Goal: Information Seeking & Learning: Learn about a topic

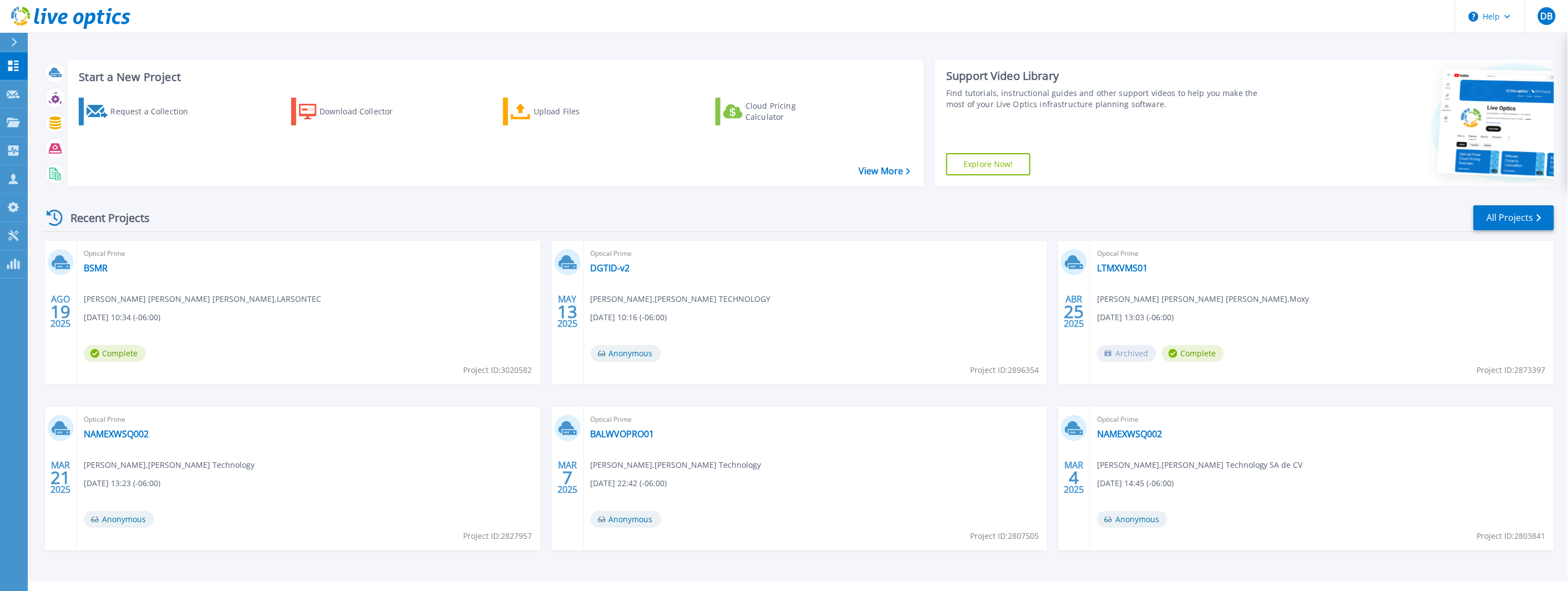
scroll to position [24, 0]
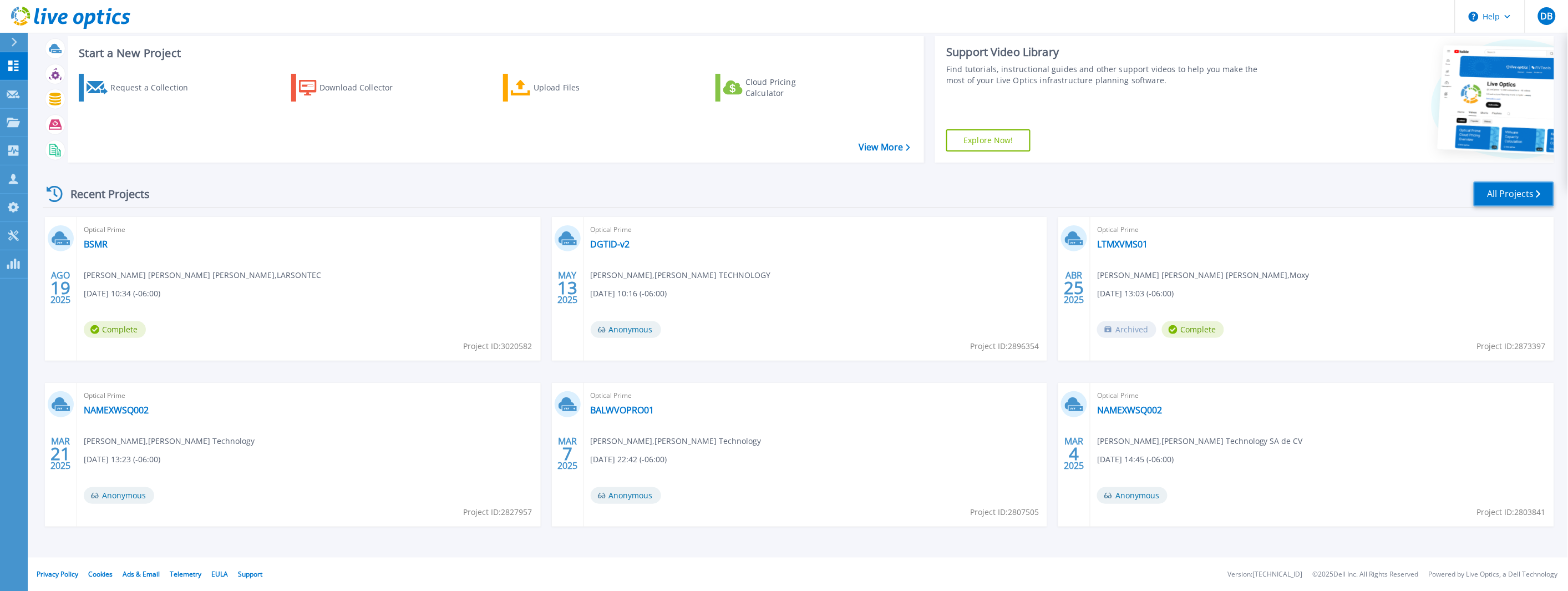
click at [1490, 186] on link "All Projects" at bounding box center [1513, 193] width 80 height 25
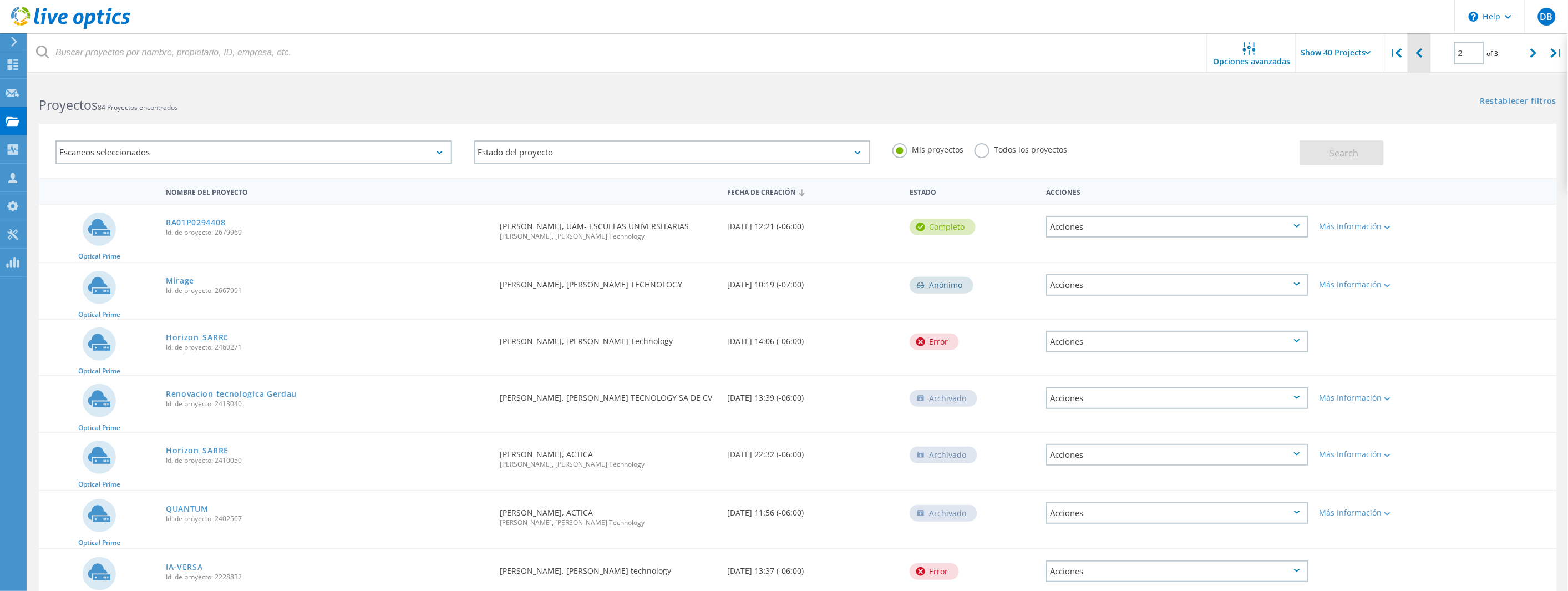
click at [1419, 48] on lo-svg-helper at bounding box center [1419, 52] width 6 height 9
type input "1"
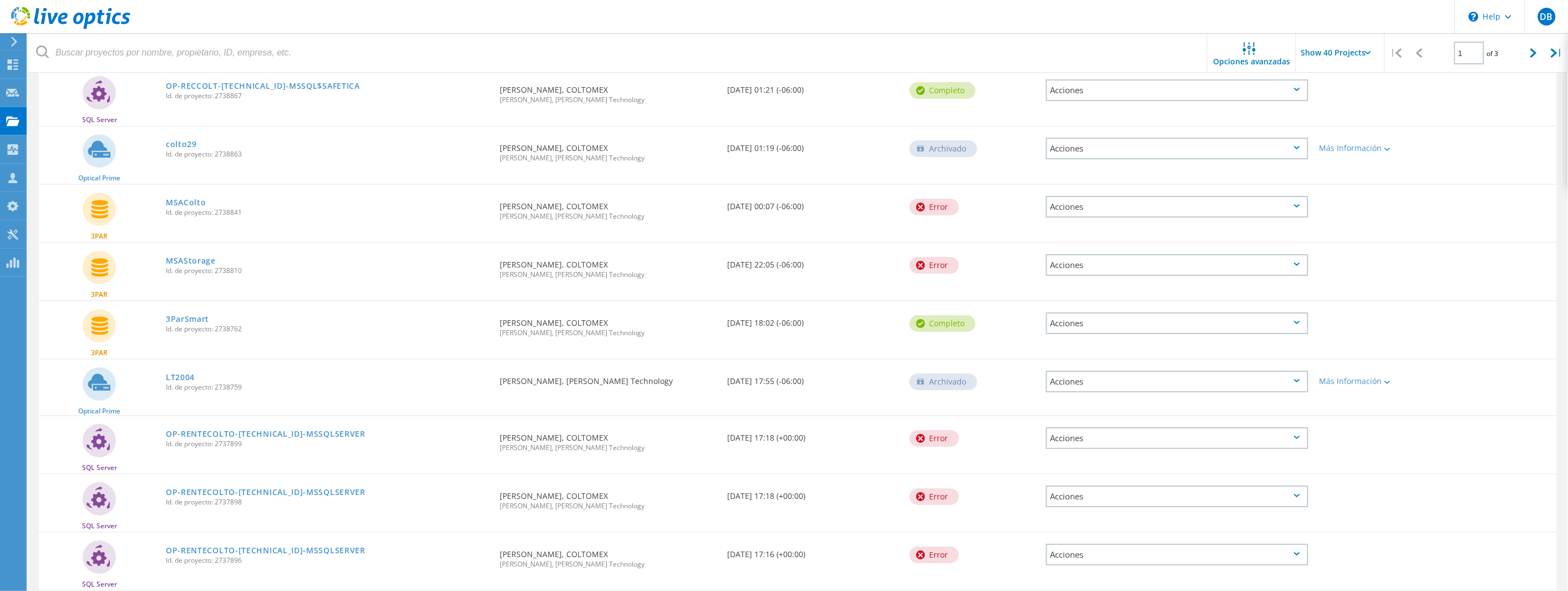
scroll to position [1952, 0]
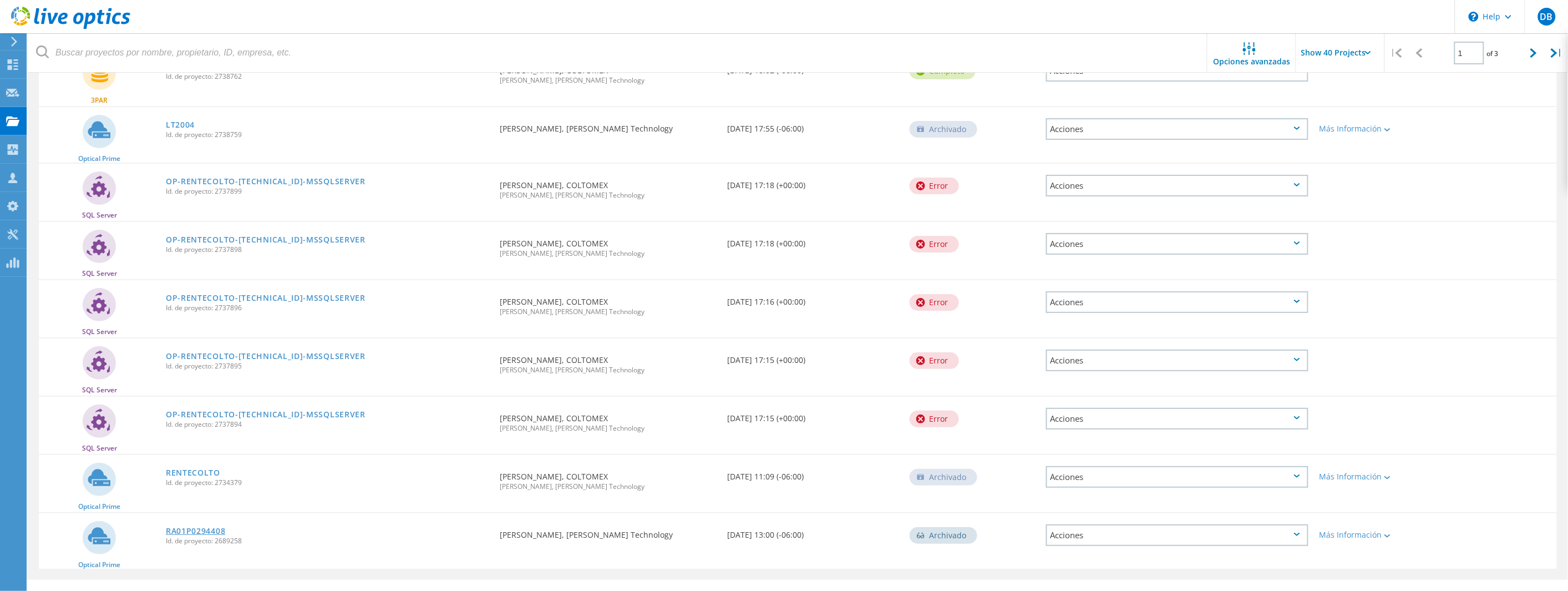
click at [184, 527] on link "RA01P0294408" at bounding box center [195, 531] width 59 height 8
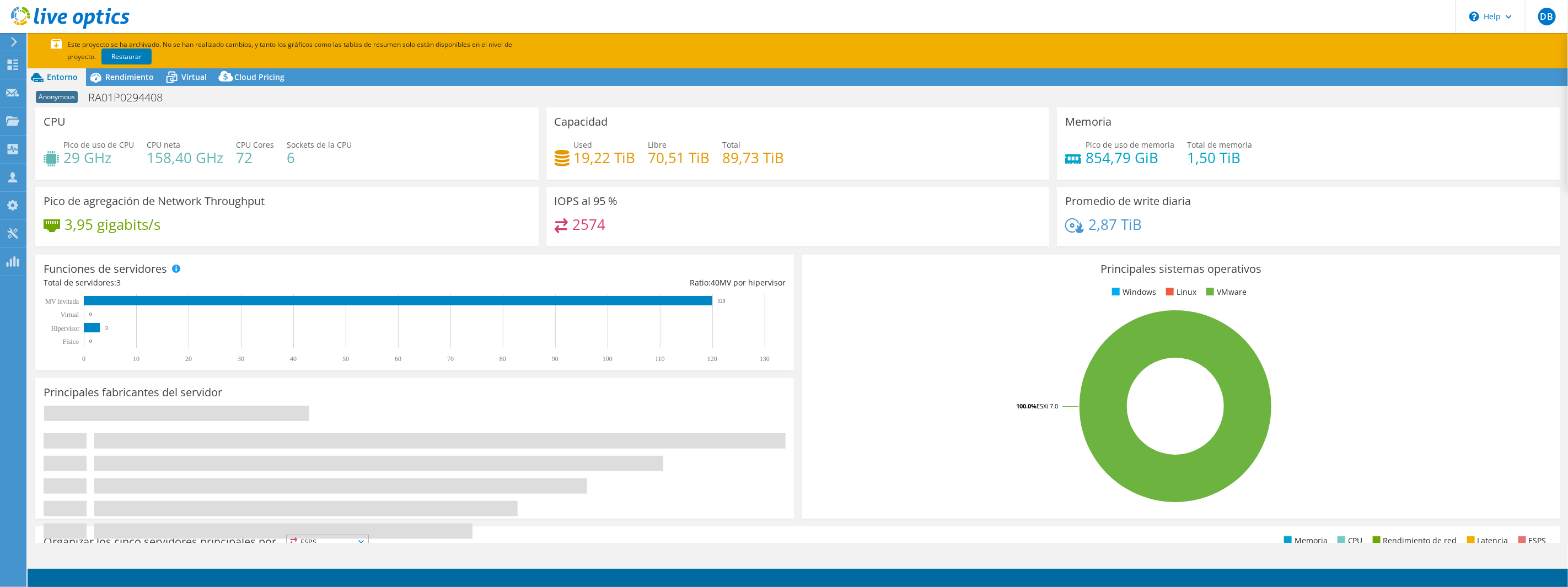
select select "USD"
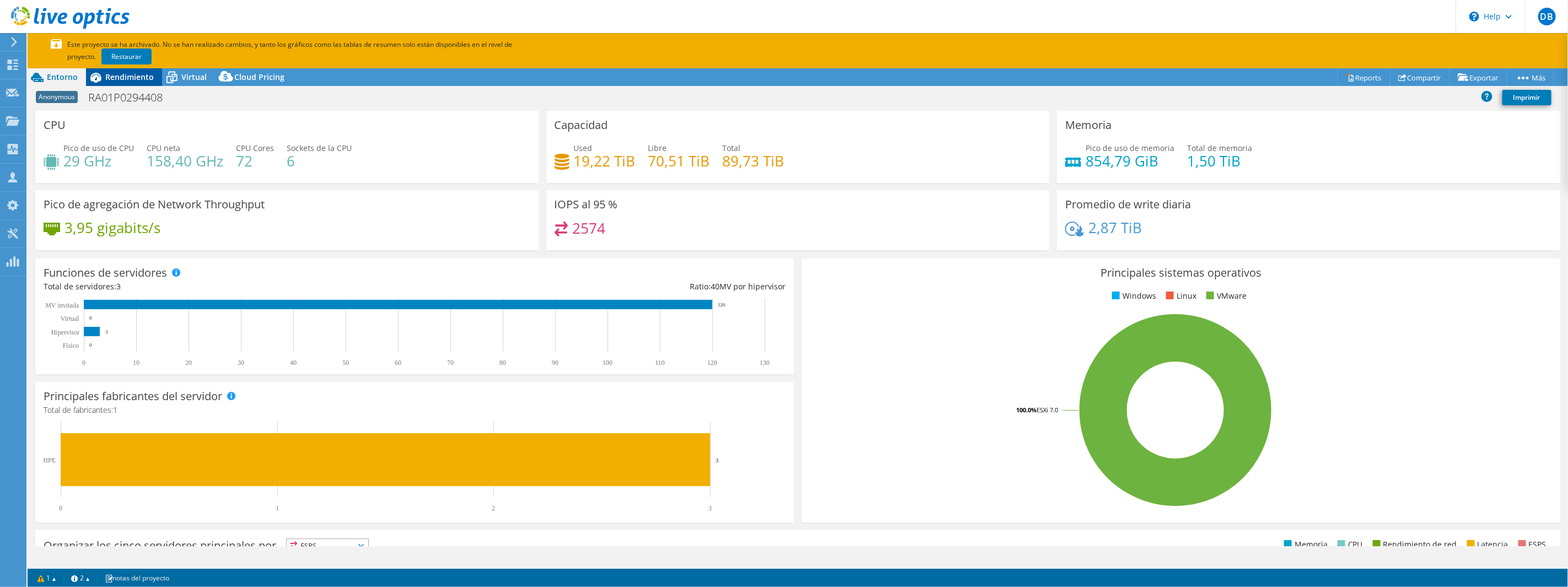
click at [122, 84] on div "Rendimiento" at bounding box center [124, 77] width 76 height 18
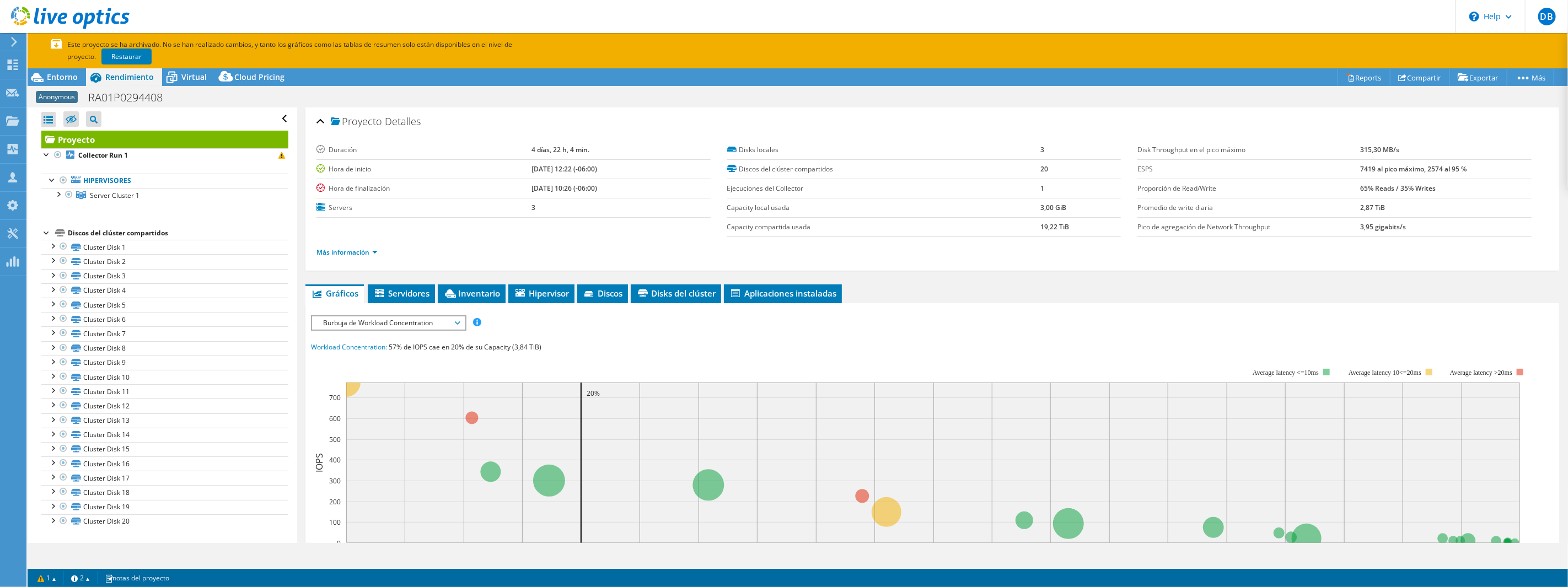
scroll to position [235, 0]
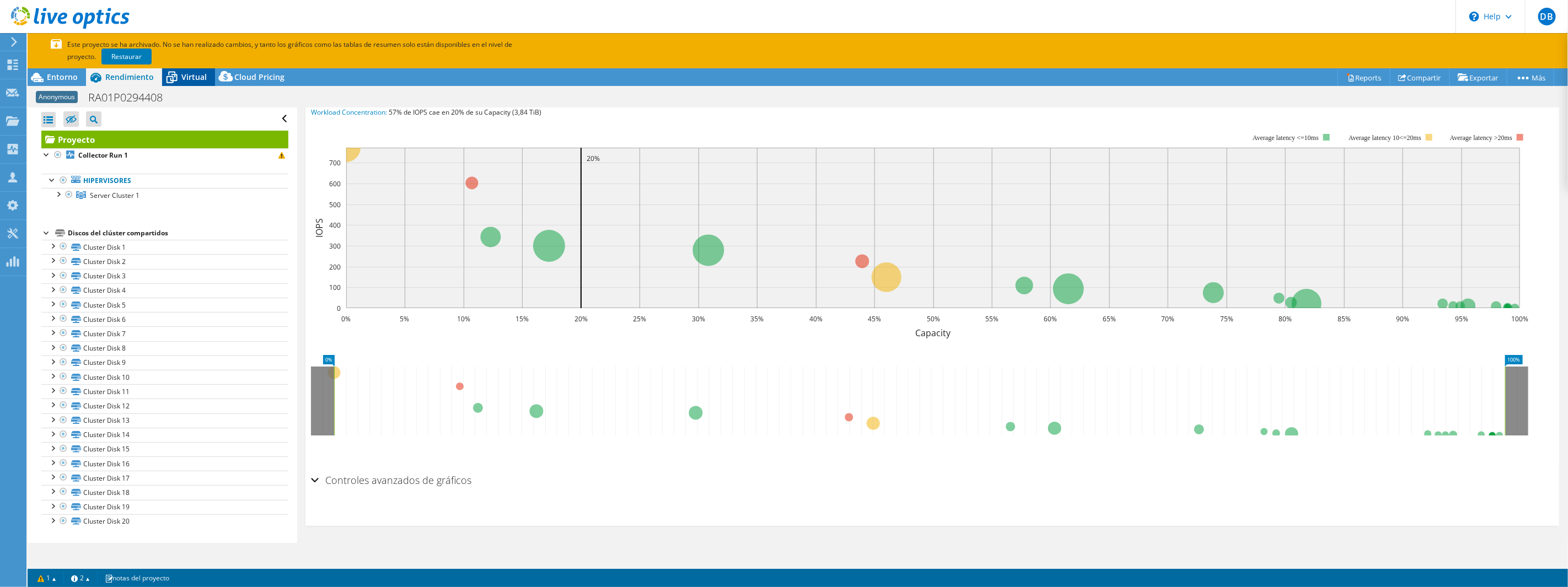
click at [187, 74] on span "Virtual" at bounding box center [194, 76] width 25 height 11
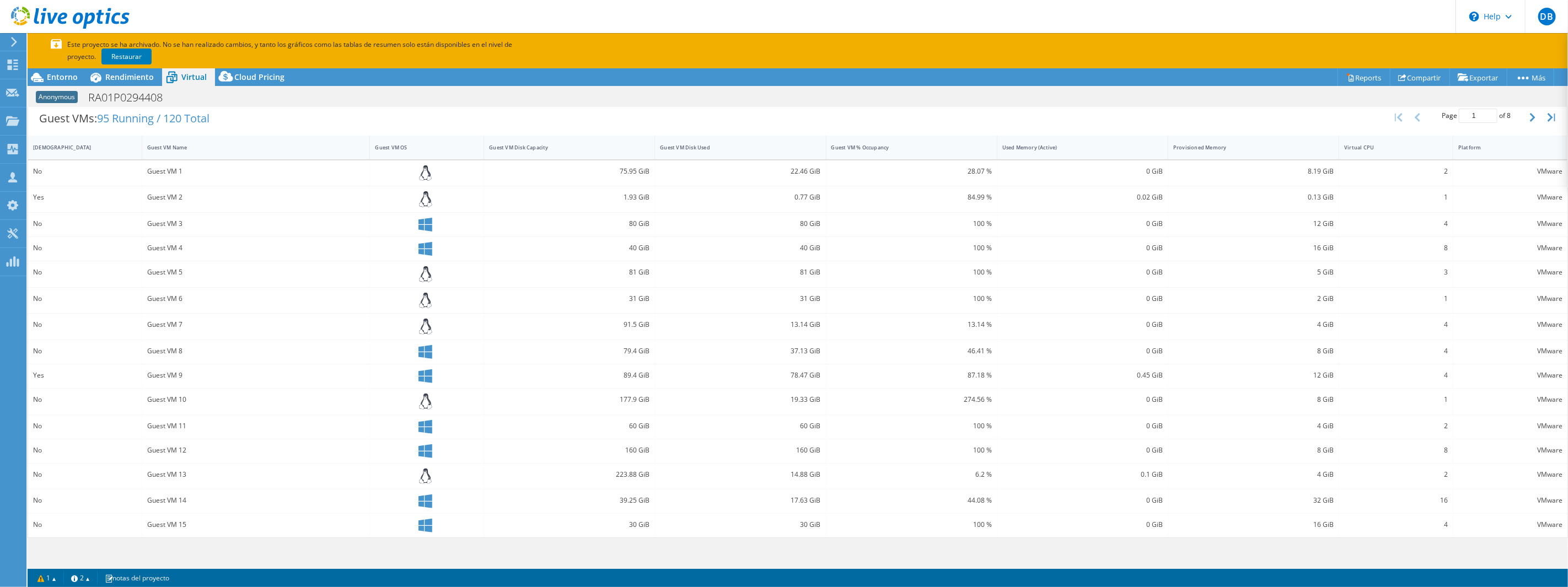
scroll to position [0, 0]
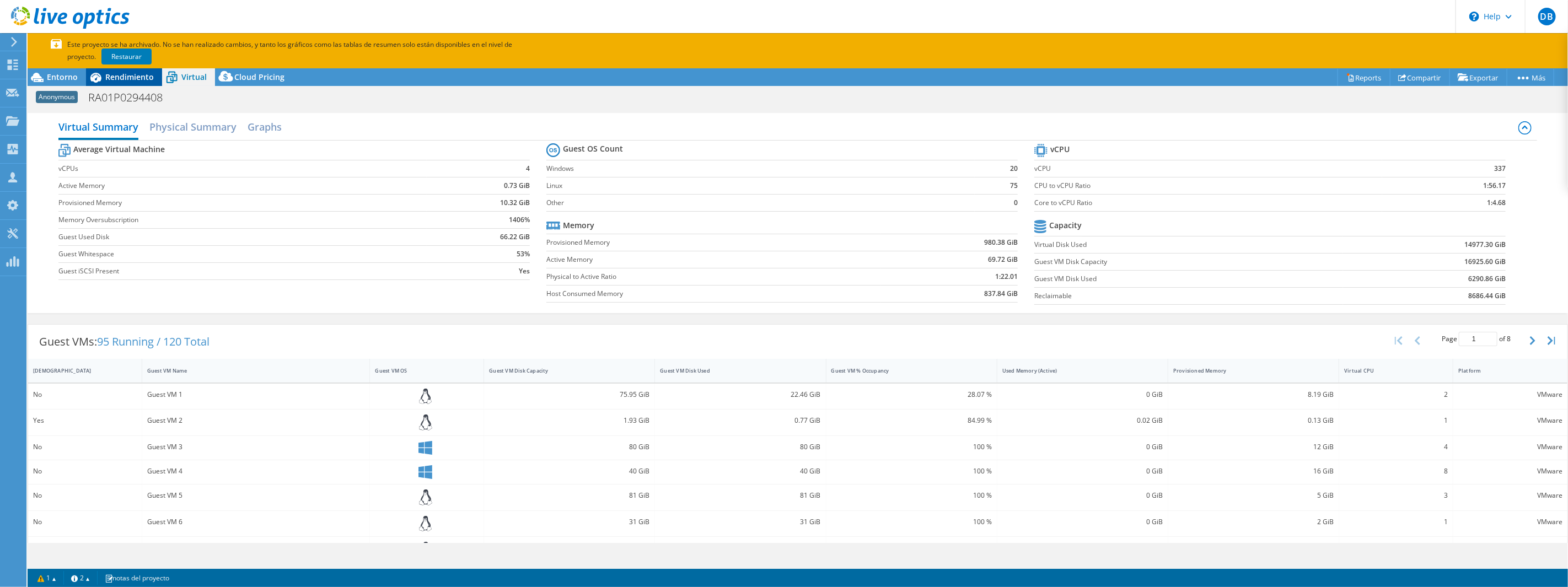
click at [126, 69] on div "Rendimiento" at bounding box center [124, 77] width 76 height 18
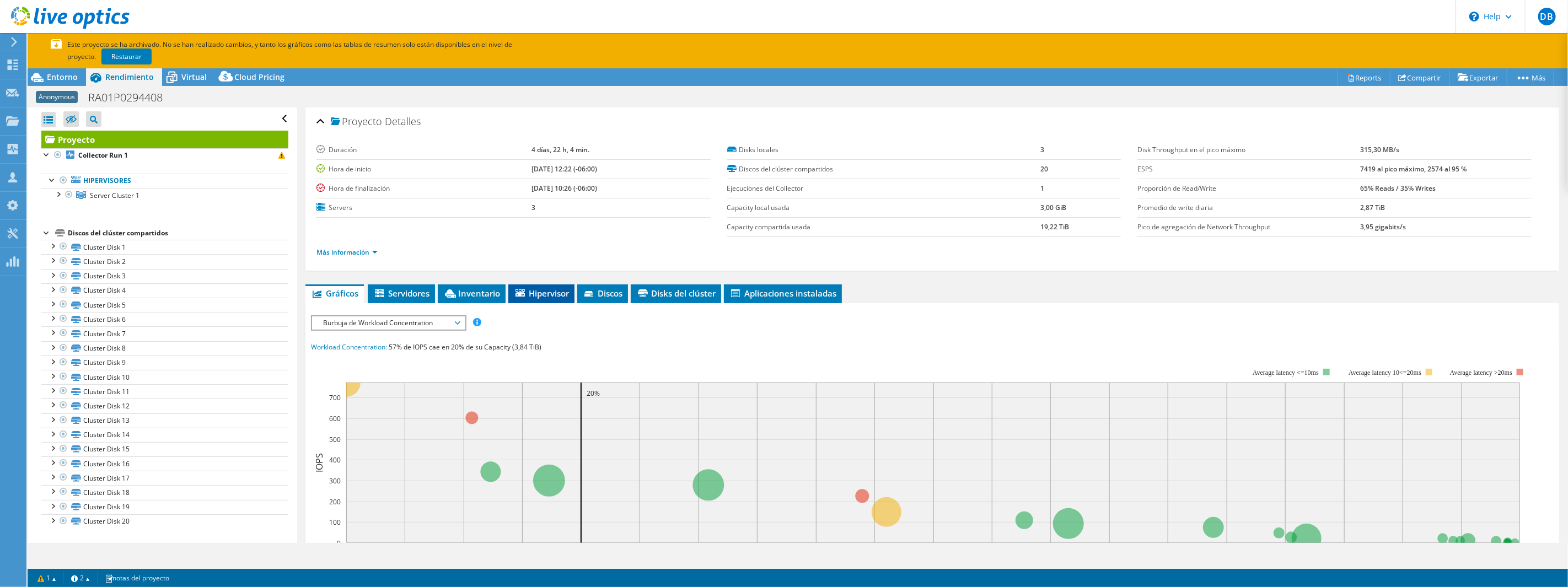
click at [535, 295] on span "Hipervisor" at bounding box center [541, 293] width 55 height 11
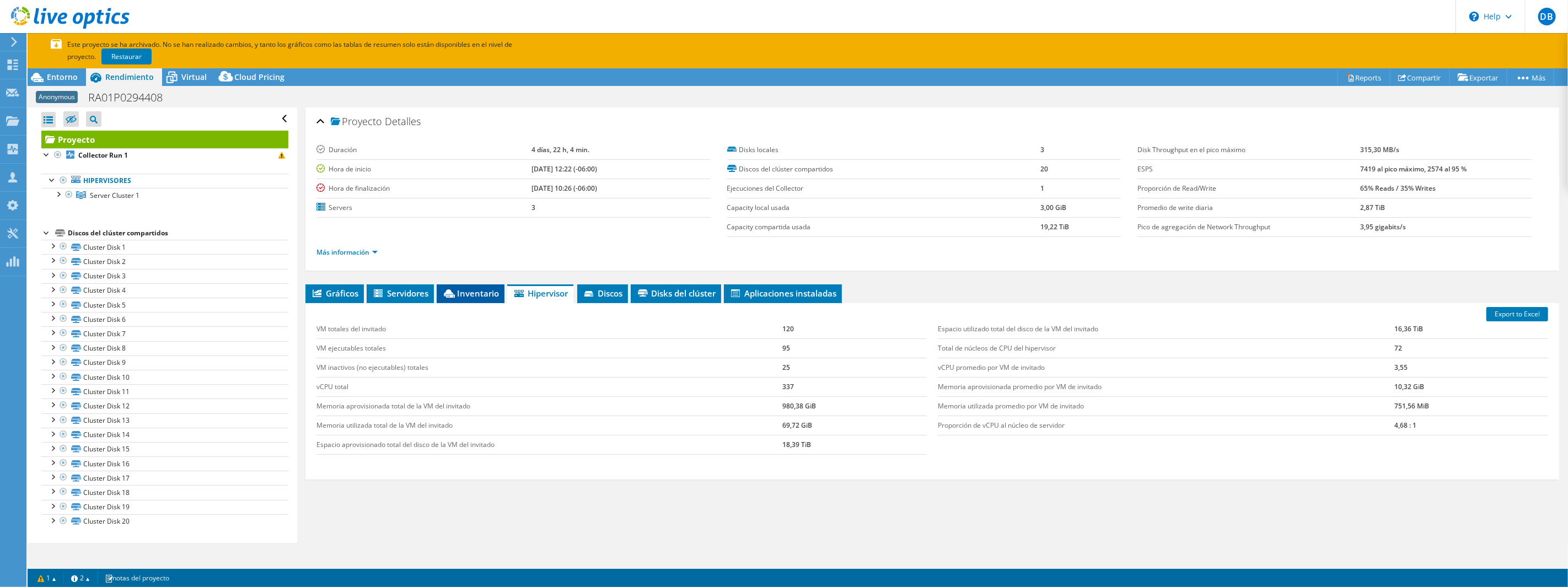
click at [466, 295] on span "Inventario" at bounding box center [471, 293] width 57 height 11
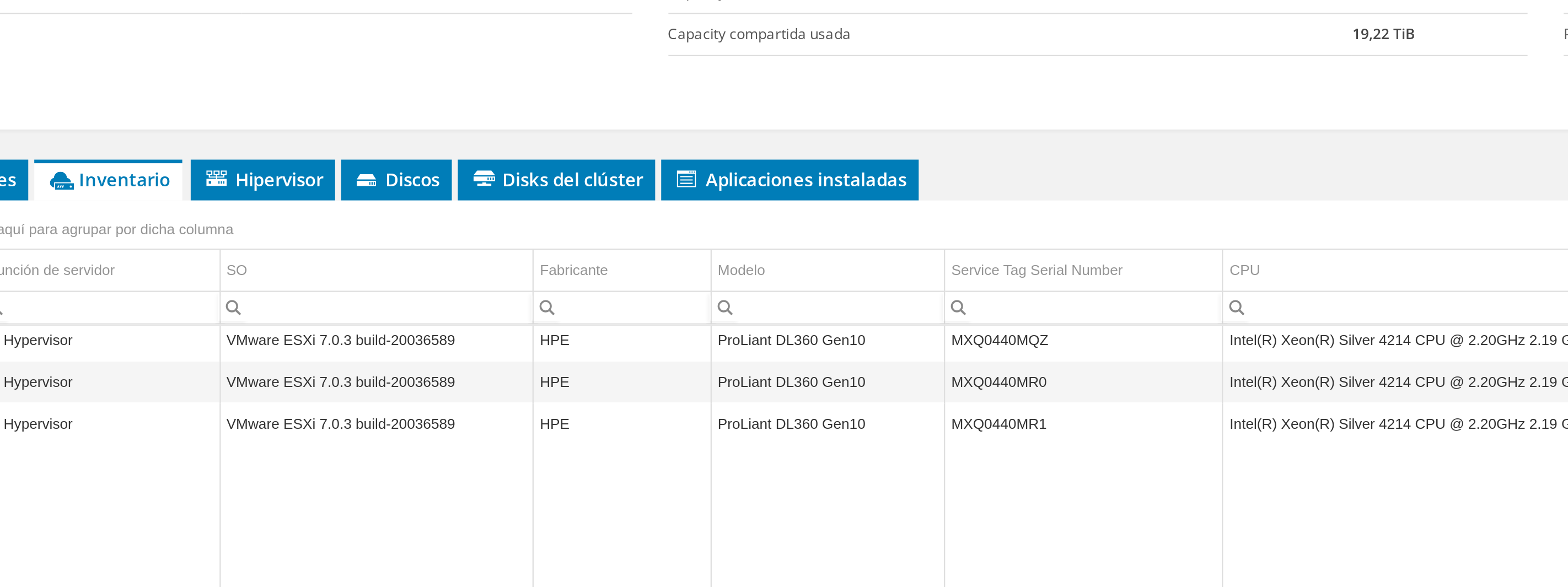
scroll to position [1, 0]
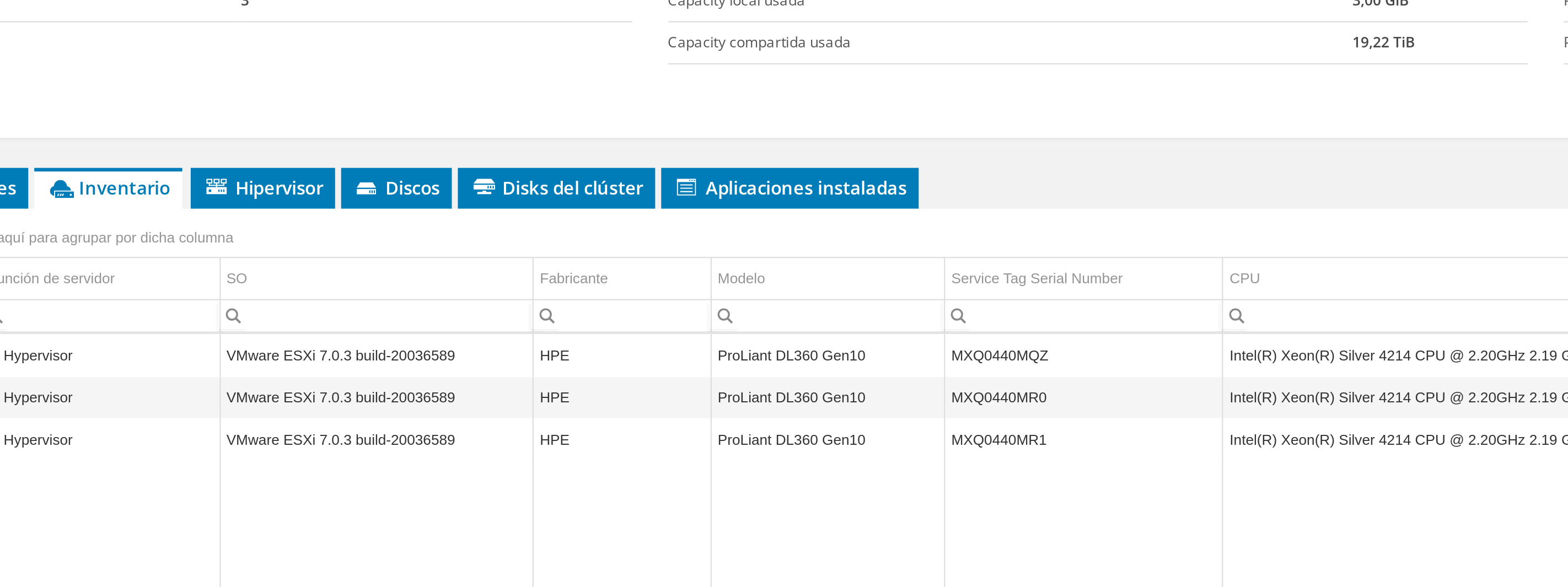
click at [762, 367] on td "ProLiant DL360 Gen10" at bounding box center [800, 368] width 107 height 19
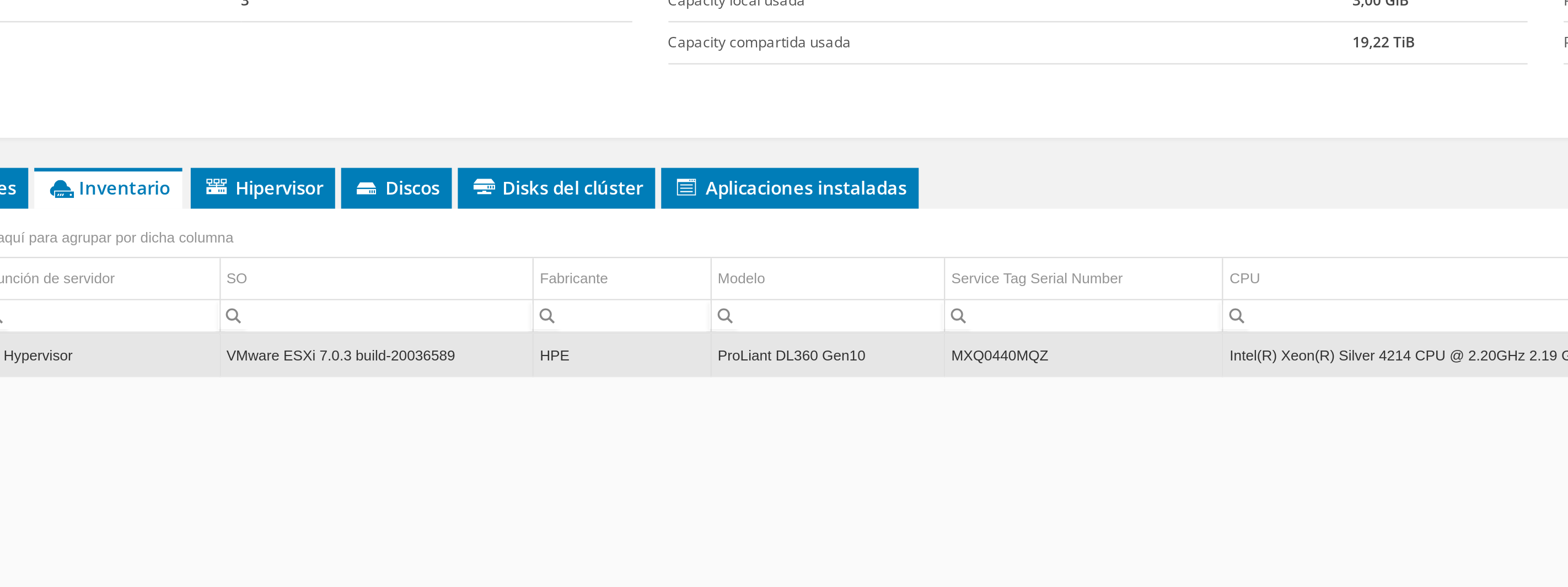
click at [766, 370] on td "ProLiant DL360 Gen10" at bounding box center [800, 368] width 107 height 19
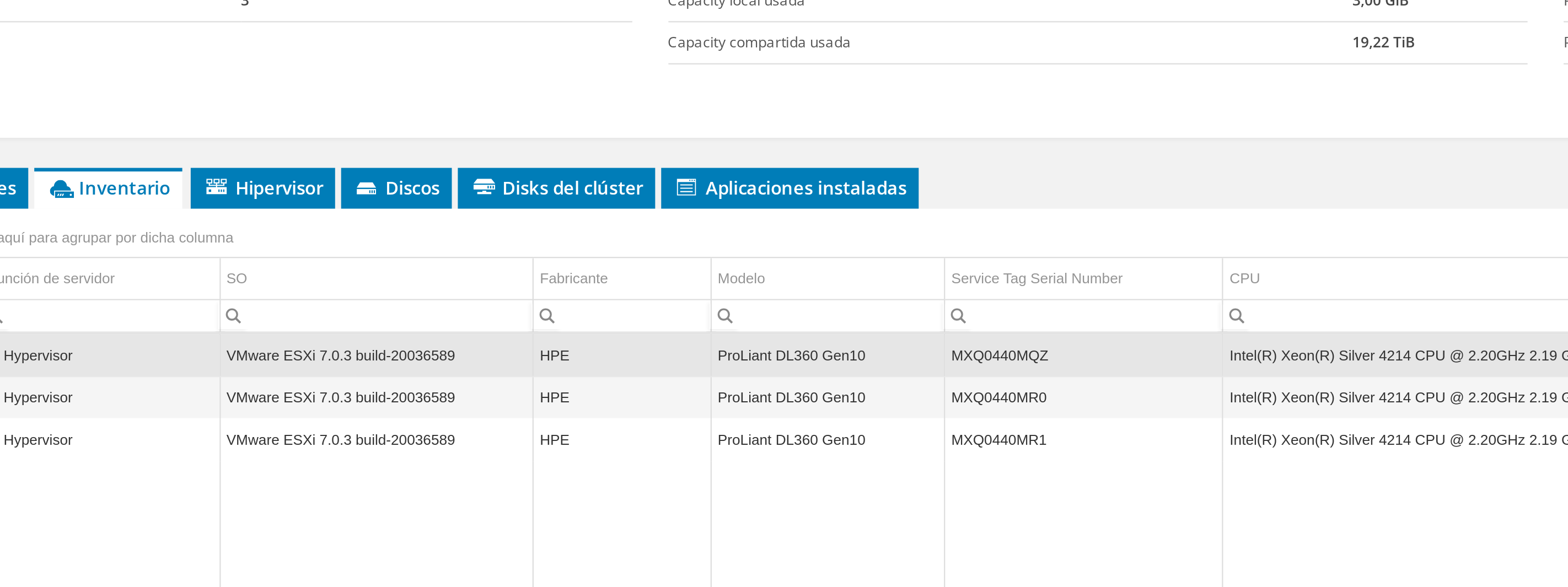
scroll to position [4, 0]
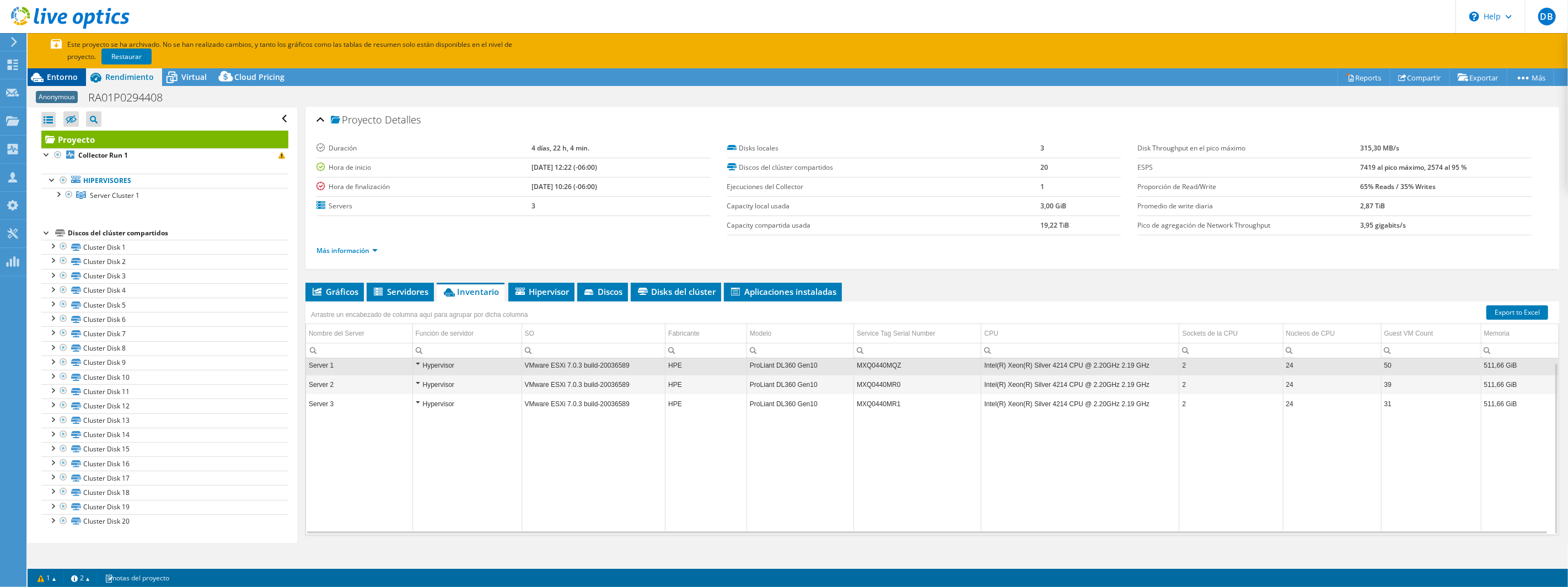
click at [57, 73] on span "Entorno" at bounding box center [62, 76] width 31 height 11
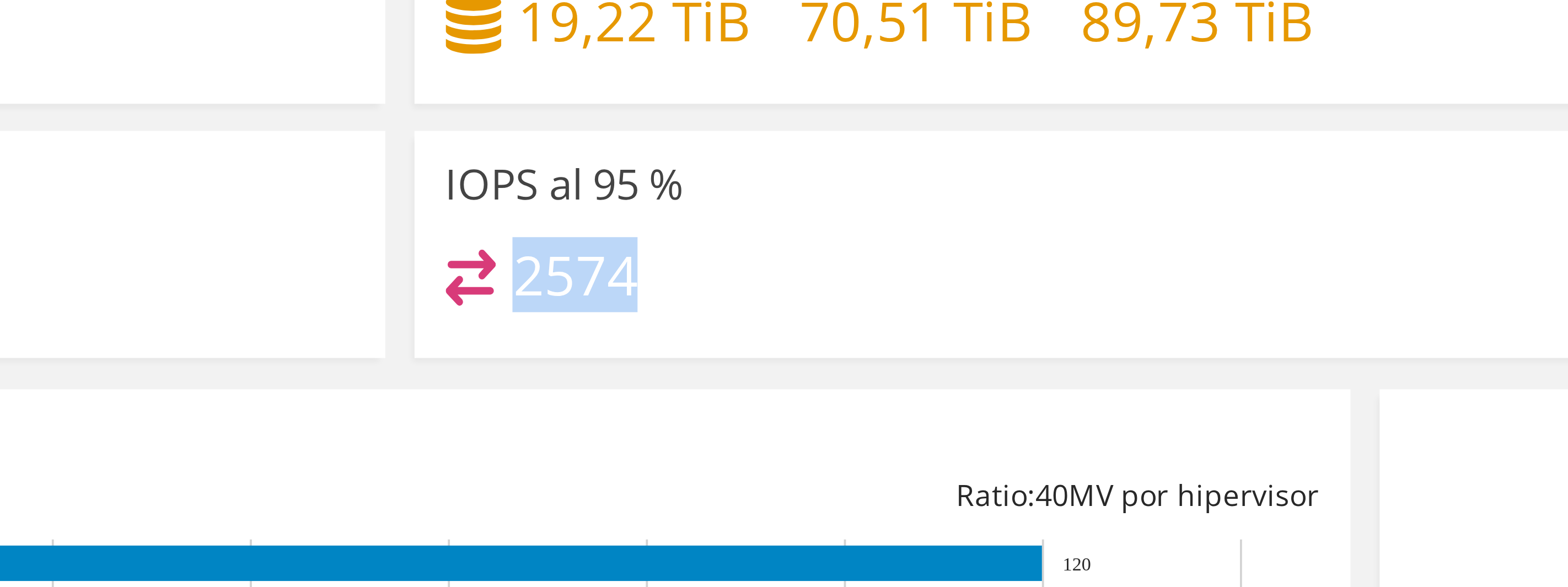
drag, startPoint x: 572, startPoint y: 225, endPoint x: 601, endPoint y: 223, distance: 29.1
click at [601, 223] on h4 "2574" at bounding box center [589, 227] width 33 height 12
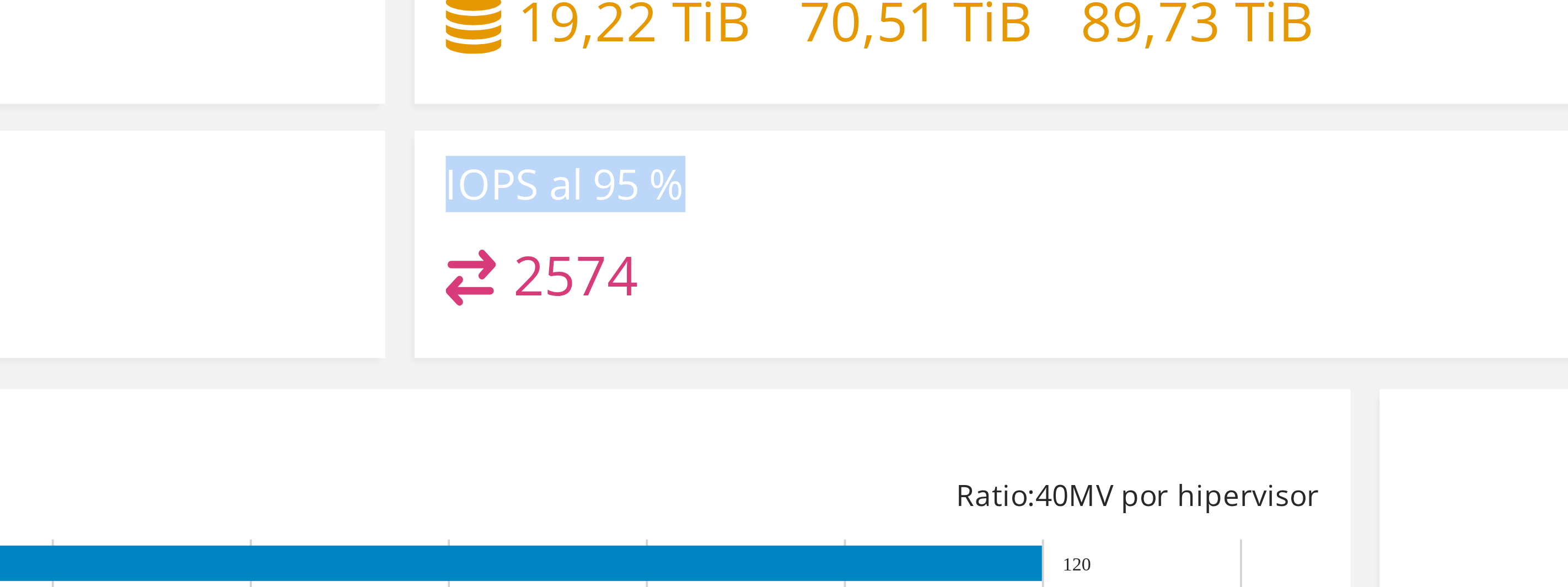
drag, startPoint x: 553, startPoint y: 206, endPoint x: 616, endPoint y: 203, distance: 63.1
click at [616, 203] on div "IOPS al 95 % 2574" at bounding box center [798, 220] width 503 height 60
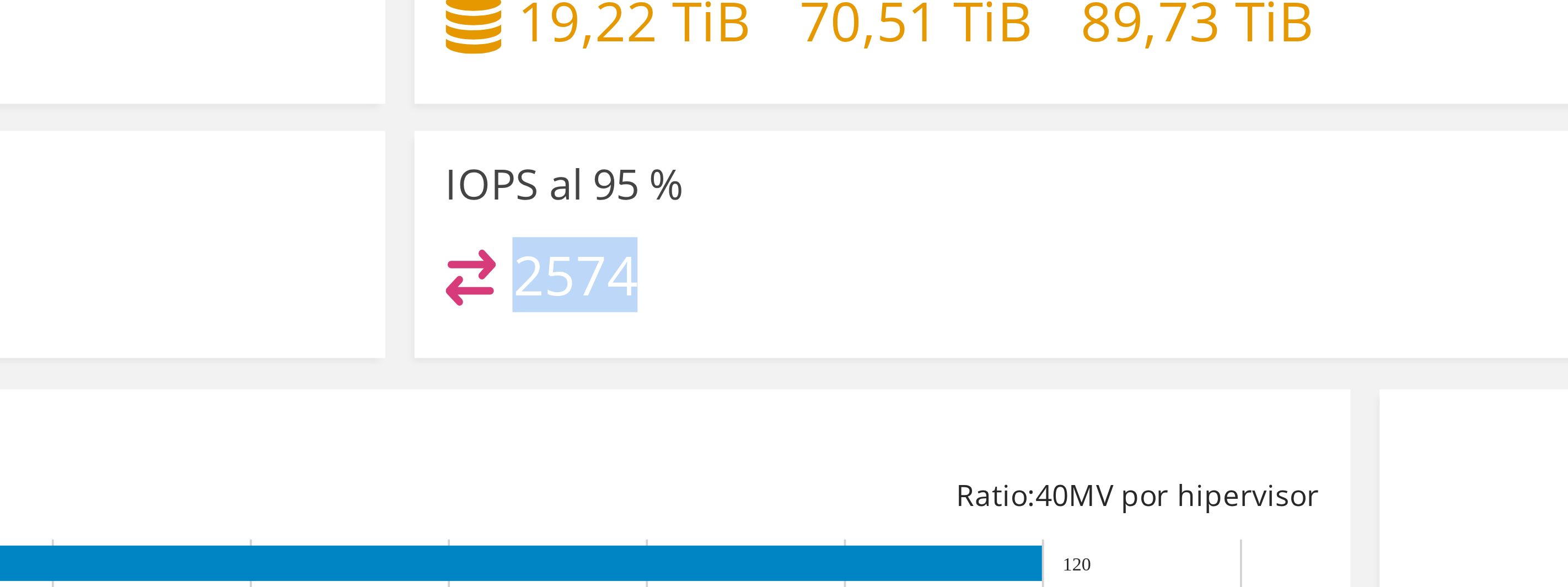
drag, startPoint x: 570, startPoint y: 230, endPoint x: 600, endPoint y: 230, distance: 30.0
click at [600, 230] on h4 "2574" at bounding box center [589, 227] width 33 height 12
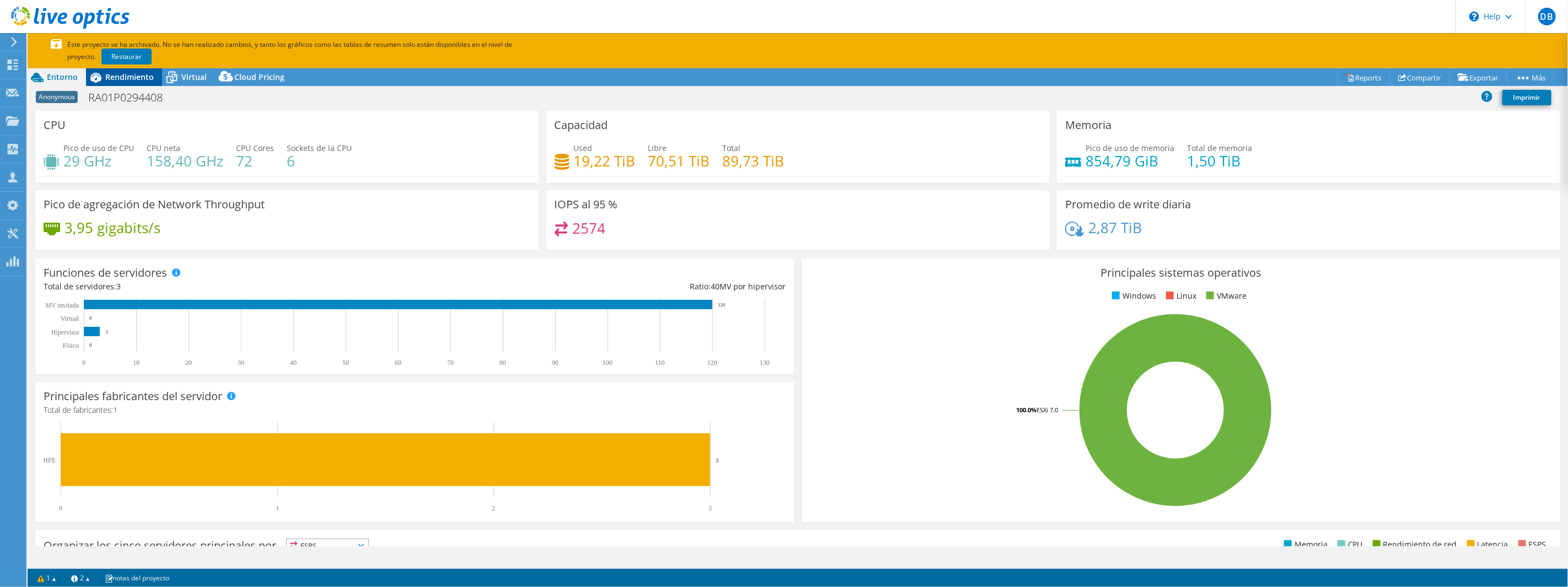
click at [111, 78] on span "Rendimiento" at bounding box center [129, 76] width 49 height 11
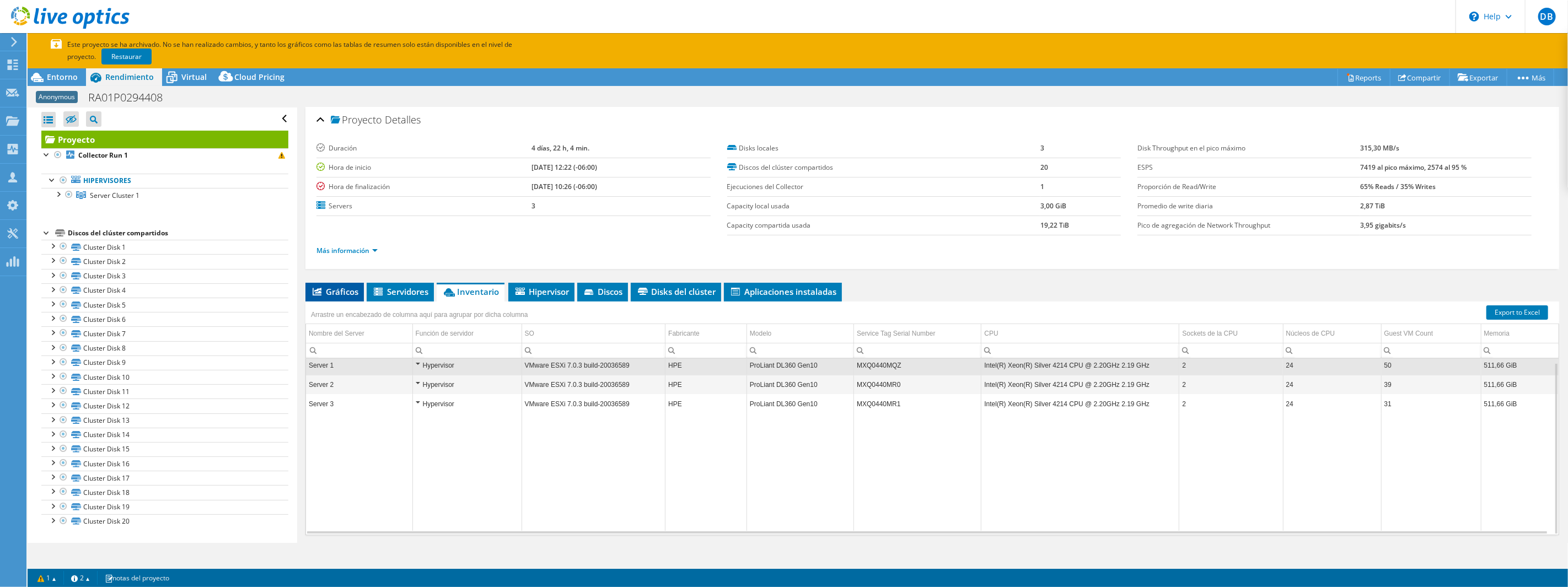
click at [338, 295] on span "Gráficos" at bounding box center [334, 292] width 47 height 11
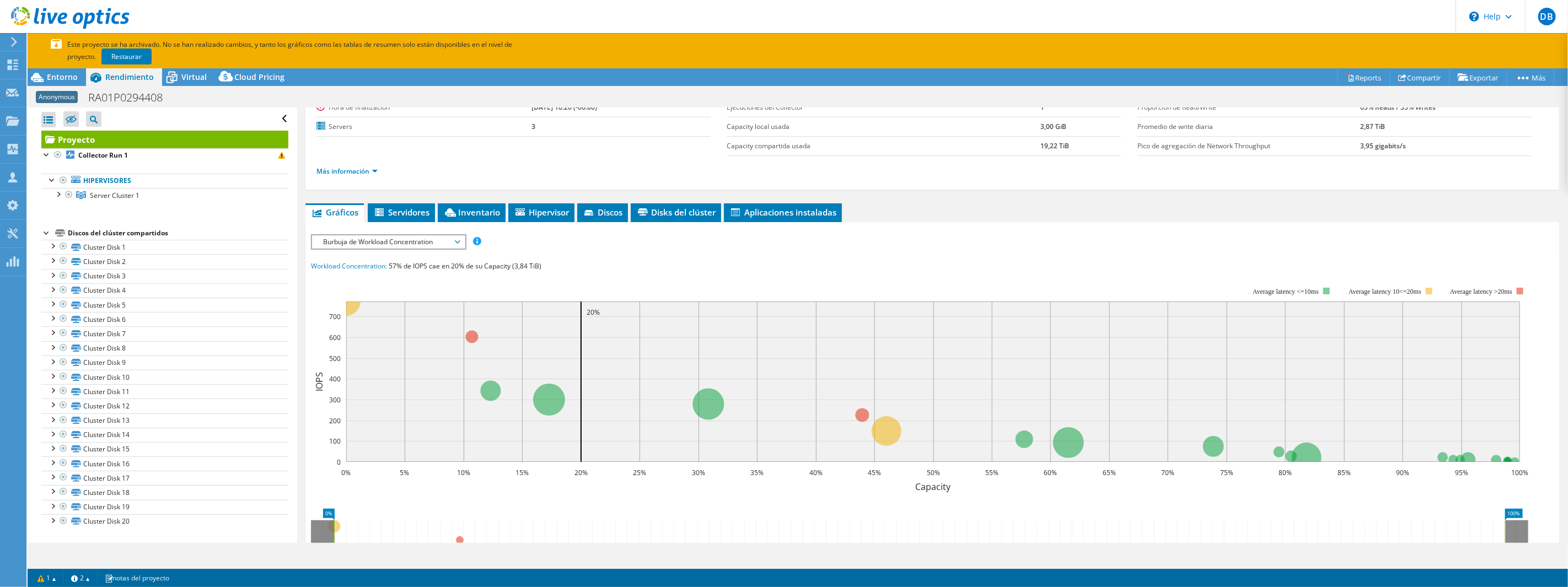
scroll to position [81, 0]
click at [460, 235] on span "Burbuja de Workload Concentration" at bounding box center [389, 241] width 153 height 13
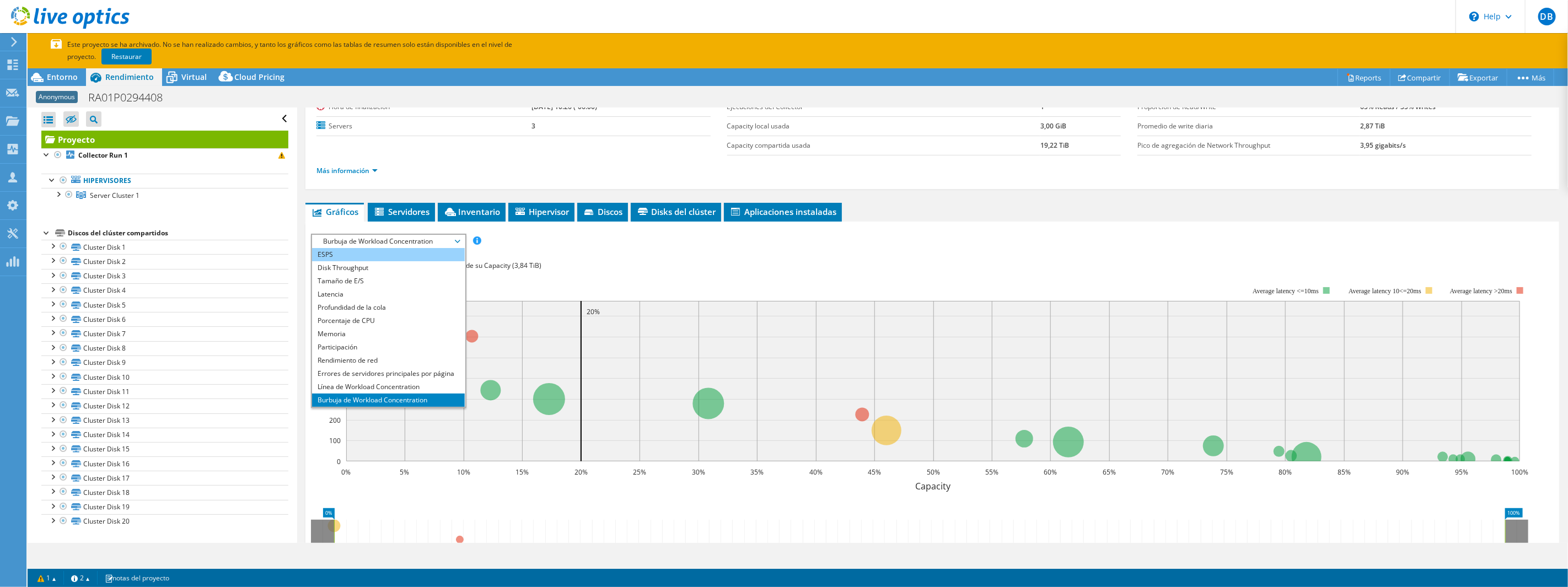
click at [334, 255] on li "ESPS" at bounding box center [389, 254] width 153 height 13
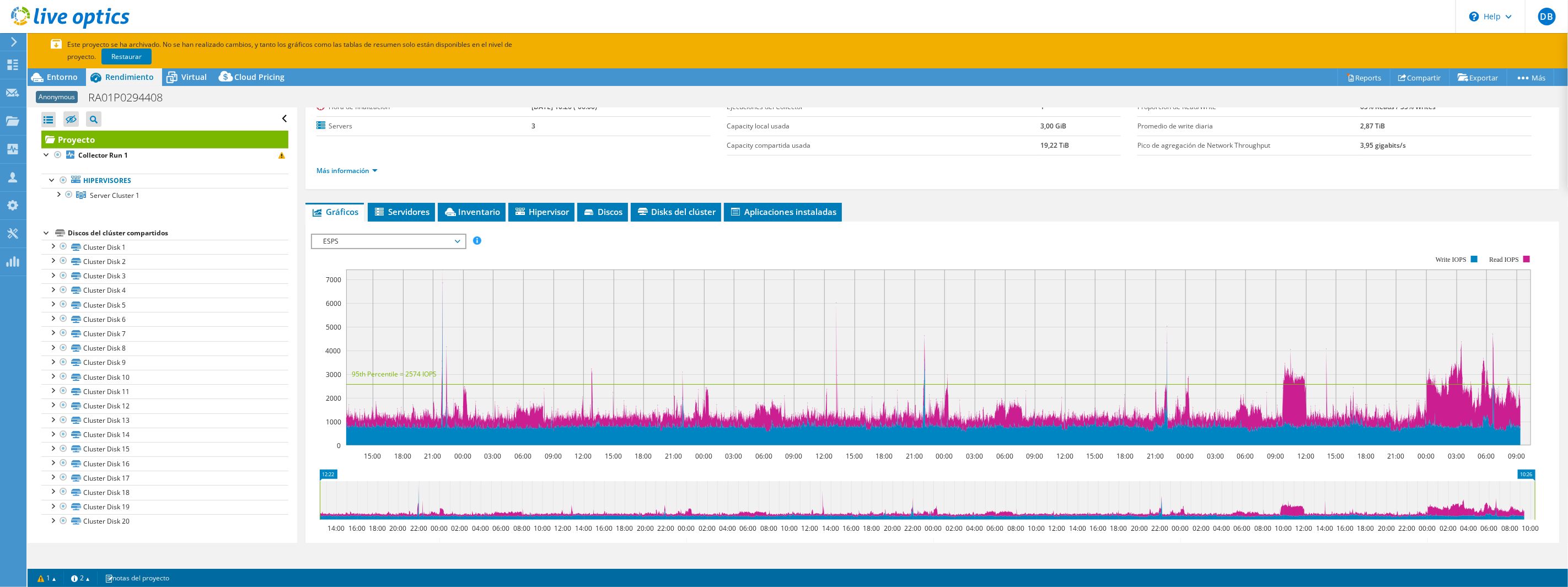
scroll to position [108, 0]
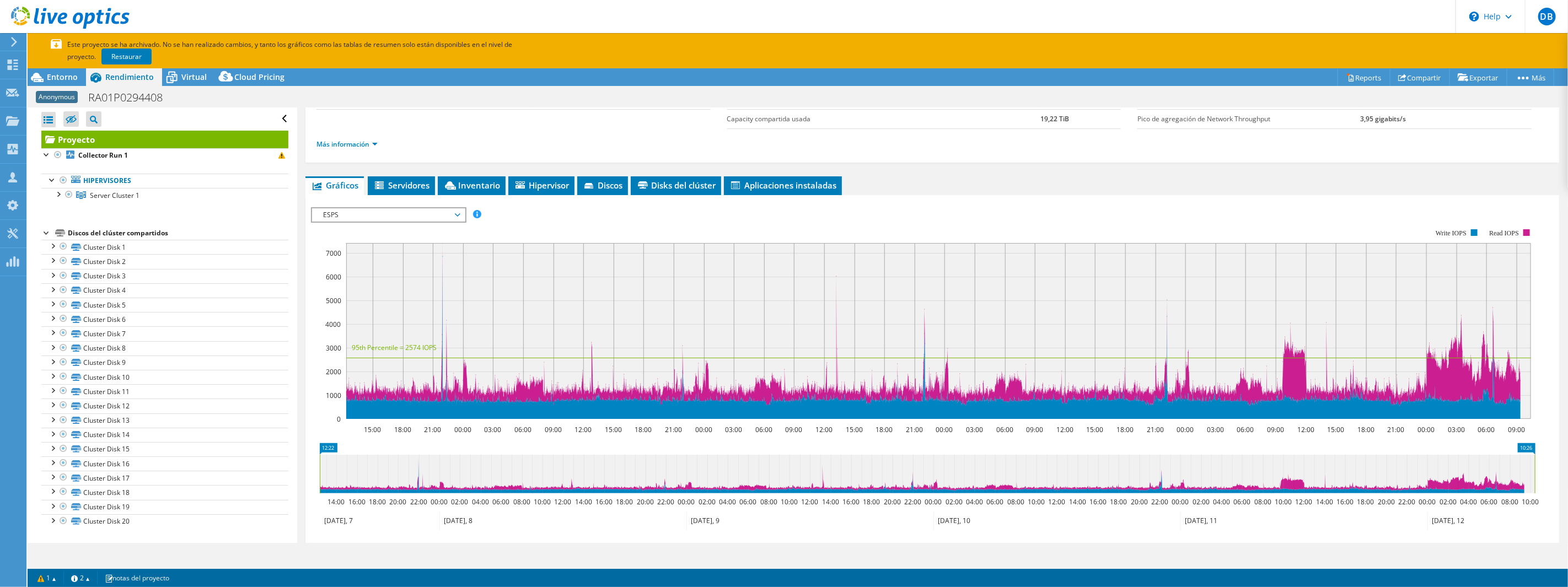
click at [324, 210] on span "ESPS" at bounding box center [388, 215] width 142 height 13
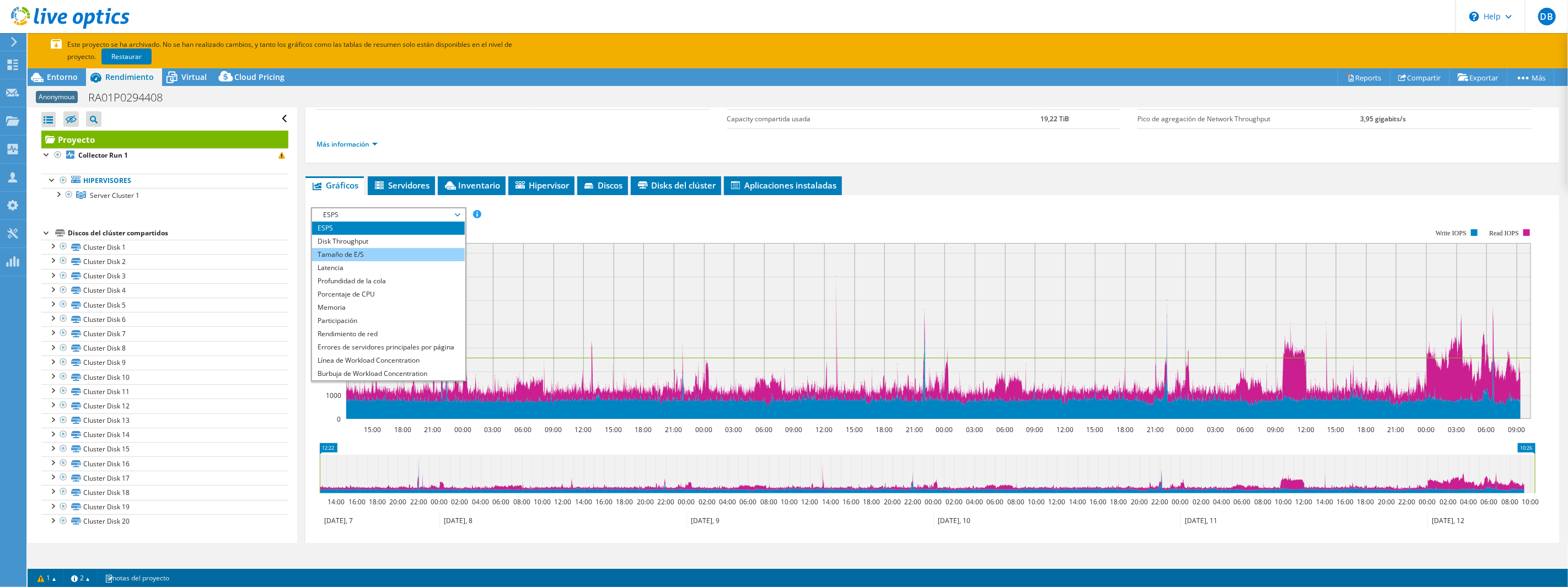
click at [360, 251] on li "Tamaño de E/S" at bounding box center [389, 254] width 153 height 13
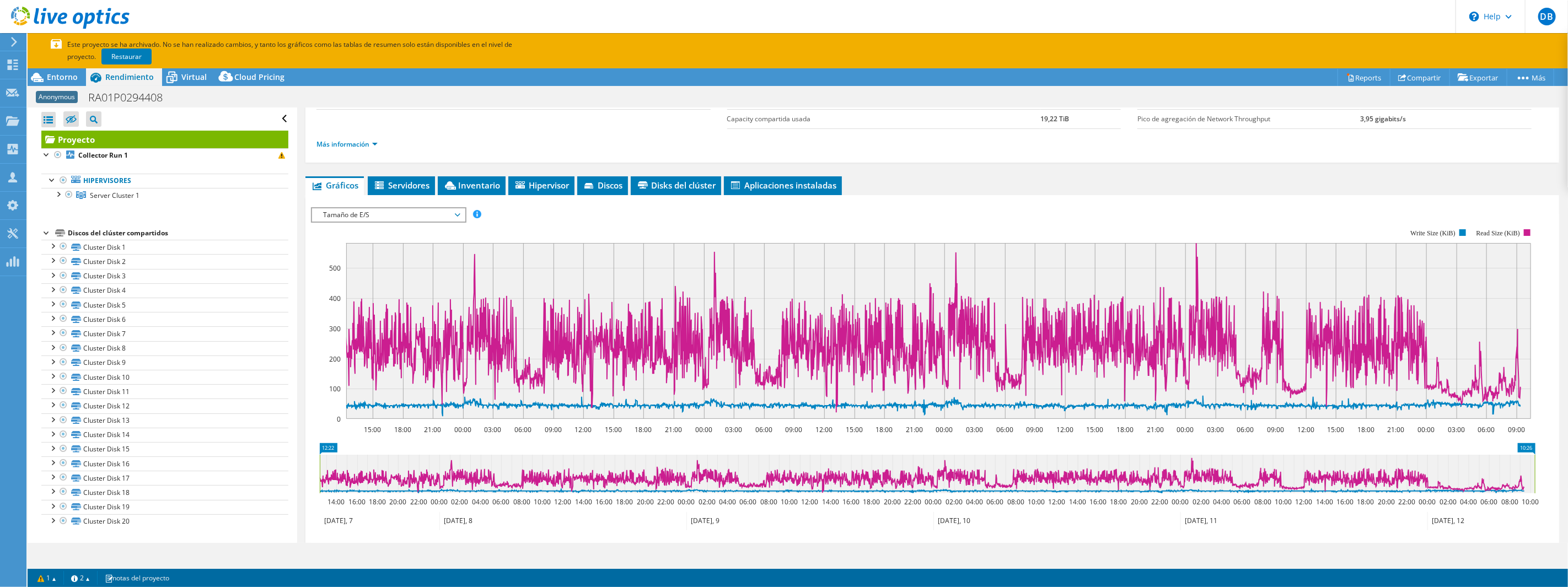
click at [370, 215] on span "Tamaño de E/S" at bounding box center [388, 215] width 142 height 13
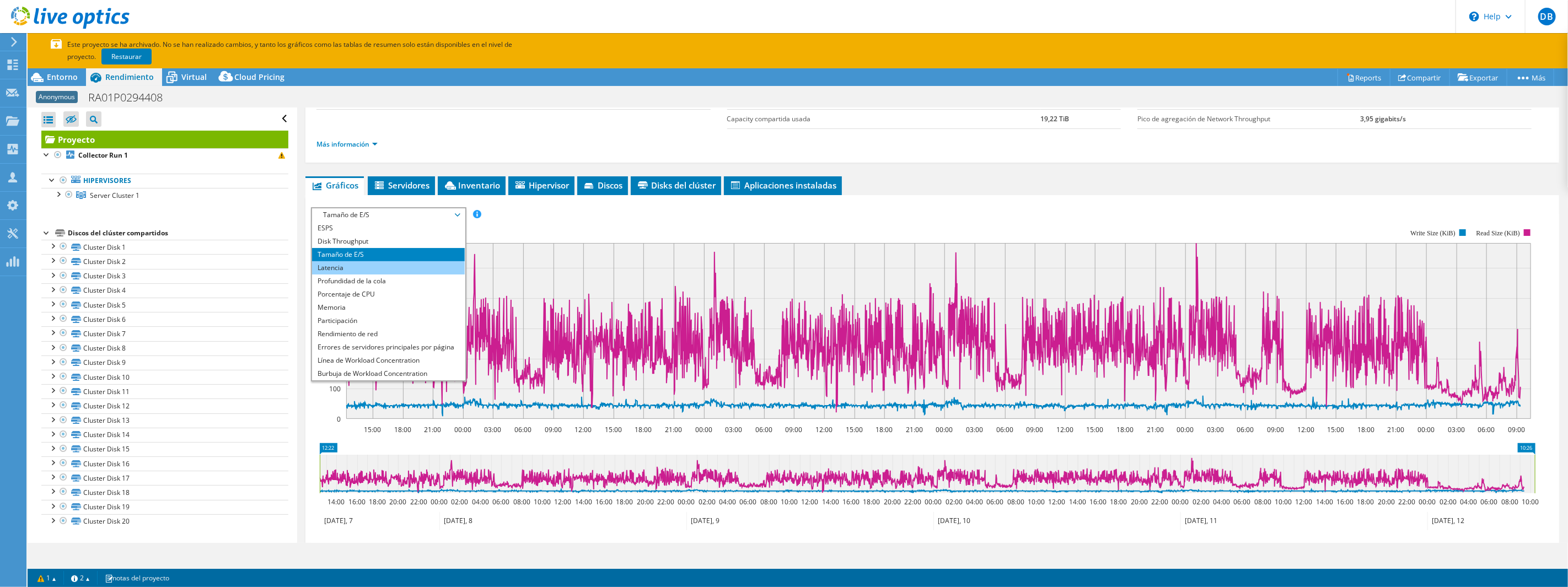
click at [358, 269] on li "Latencia" at bounding box center [389, 268] width 153 height 13
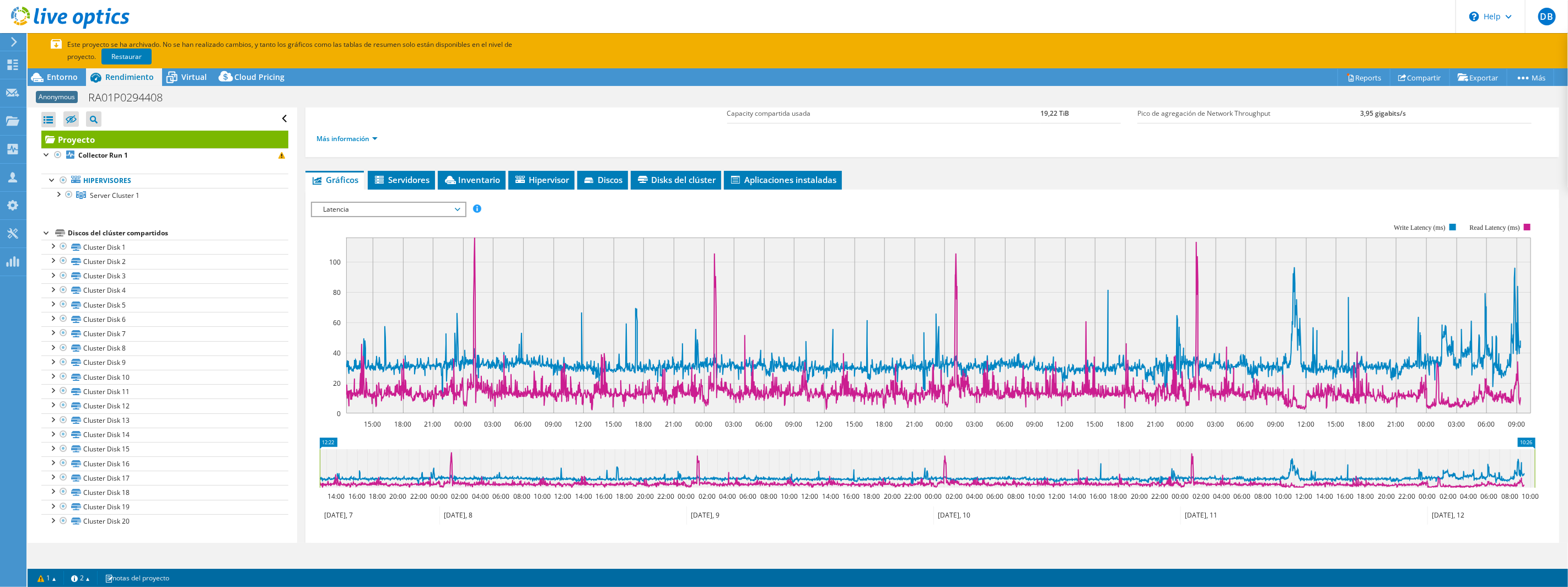
scroll to position [113, 0]
click at [442, 210] on span "Latencia" at bounding box center [388, 210] width 142 height 13
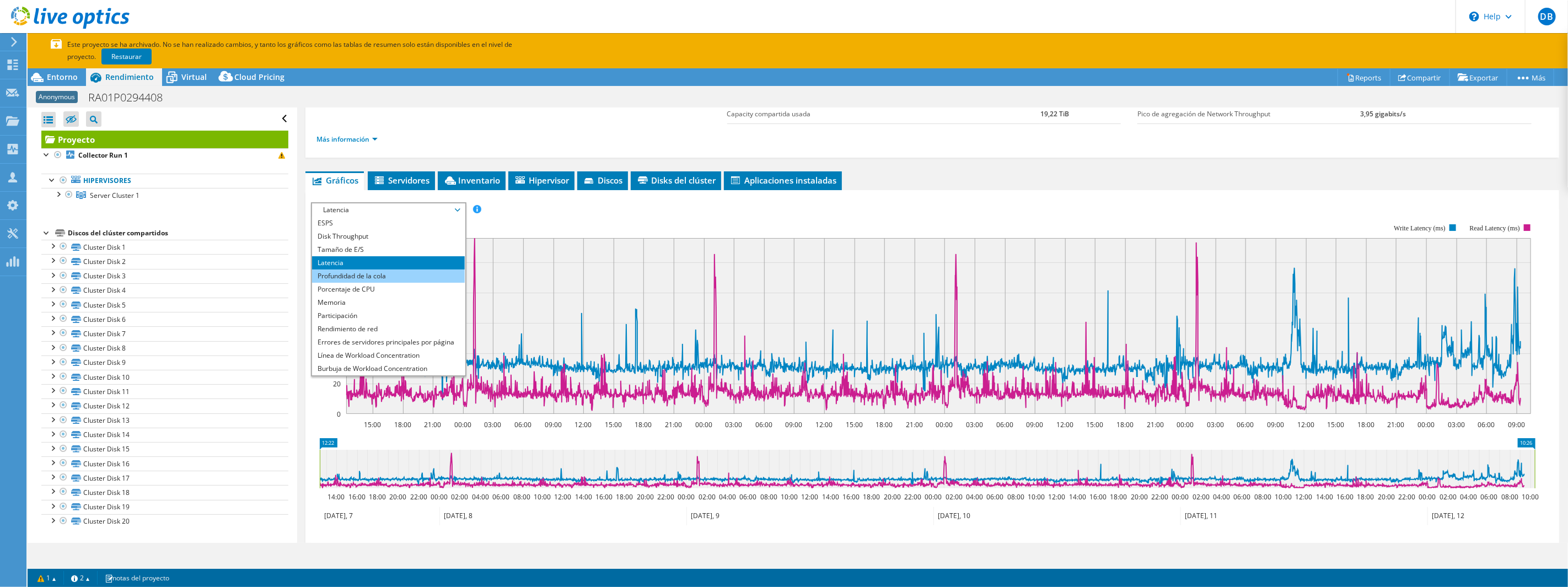
click at [365, 273] on li "Profundidad de la cola" at bounding box center [389, 276] width 153 height 13
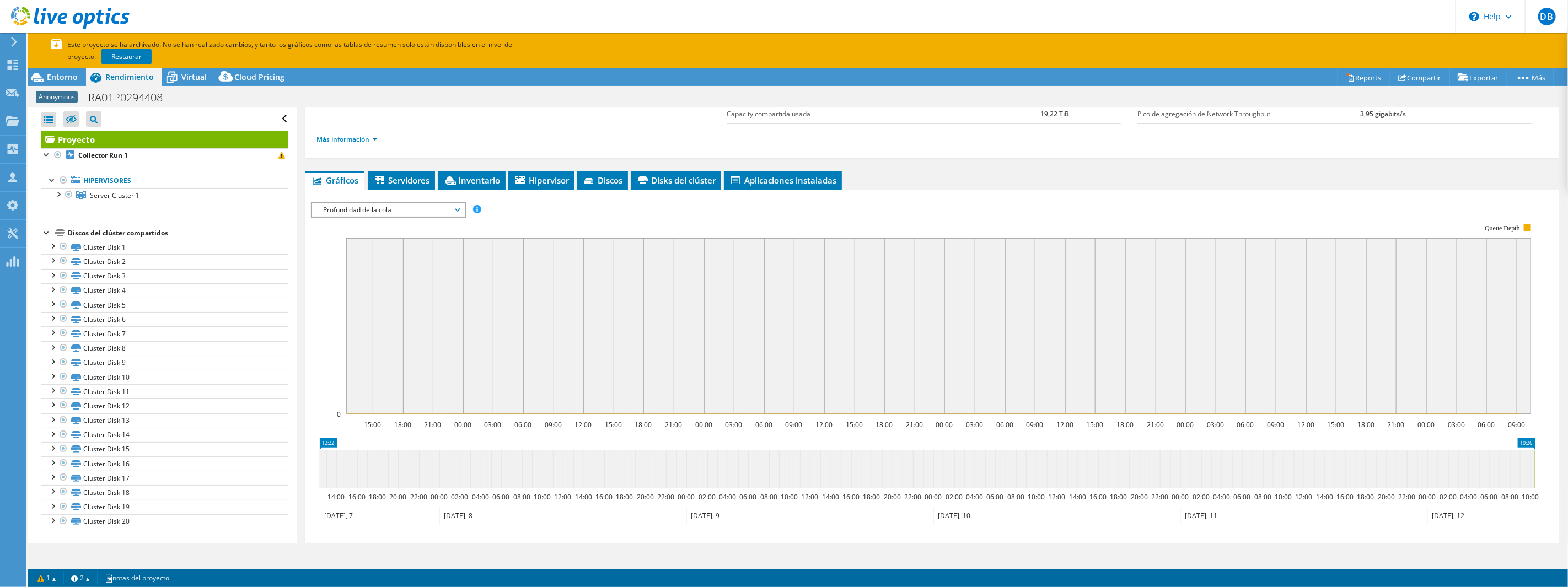
click at [367, 211] on span "Profundidad de la cola" at bounding box center [388, 210] width 142 height 13
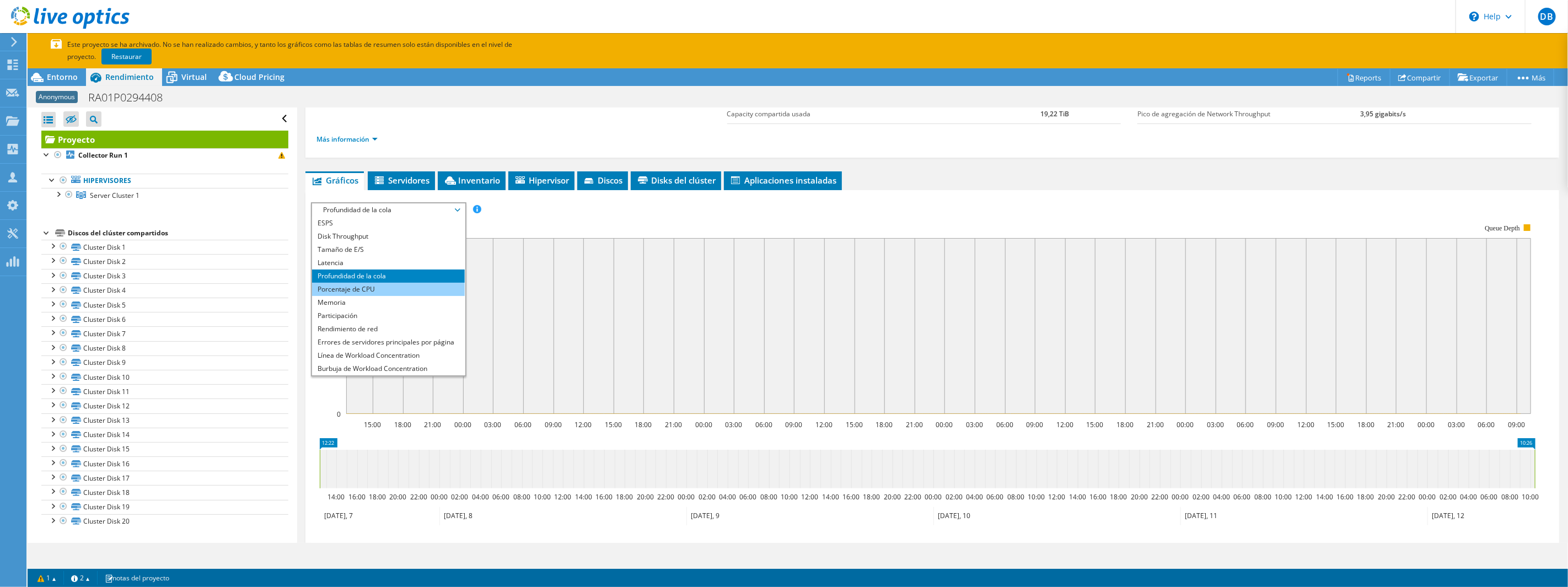
click at [365, 287] on li "Porcentaje de CPU" at bounding box center [389, 289] width 153 height 13
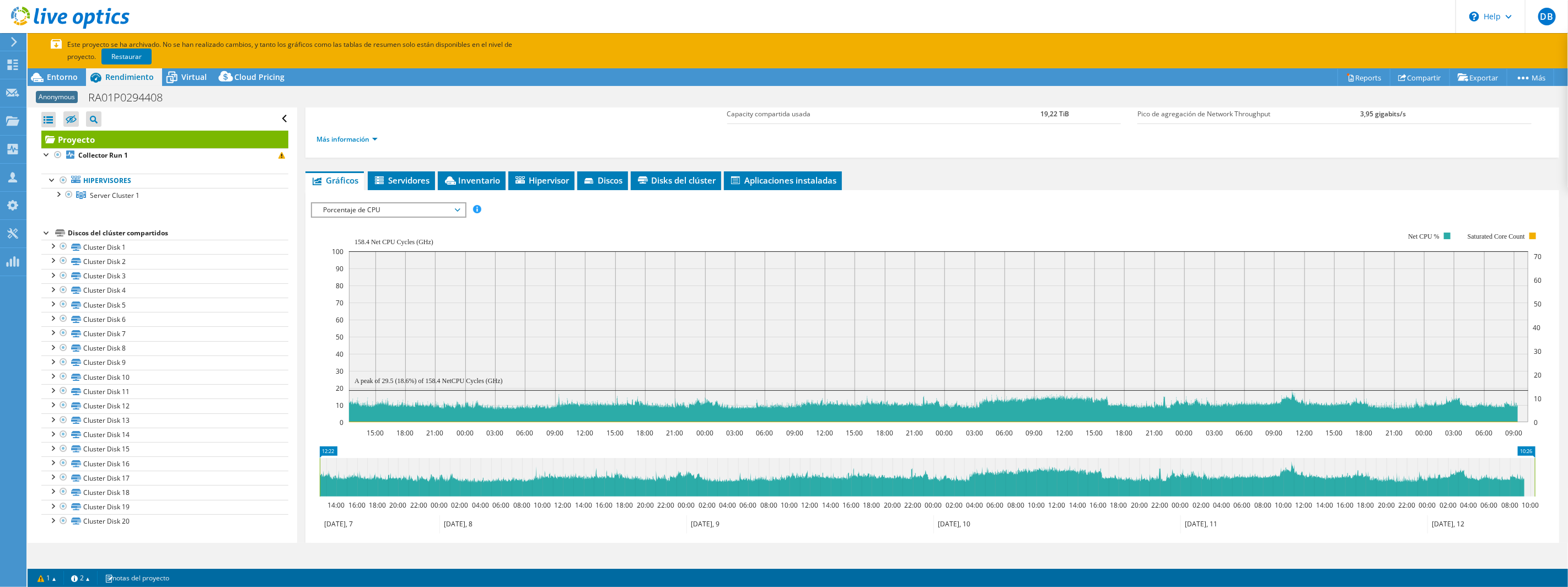
click at [361, 211] on span "Porcentaje de CPU" at bounding box center [388, 210] width 142 height 13
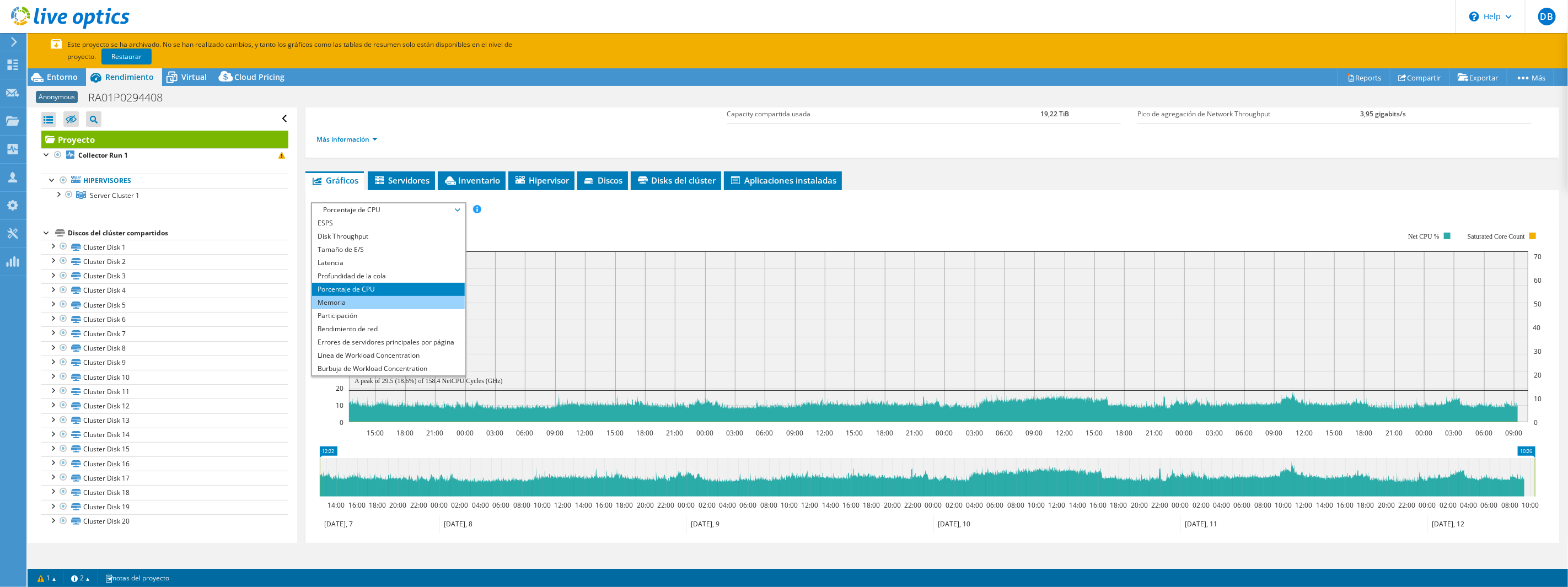
click at [360, 301] on li "Memoria" at bounding box center [389, 302] width 153 height 13
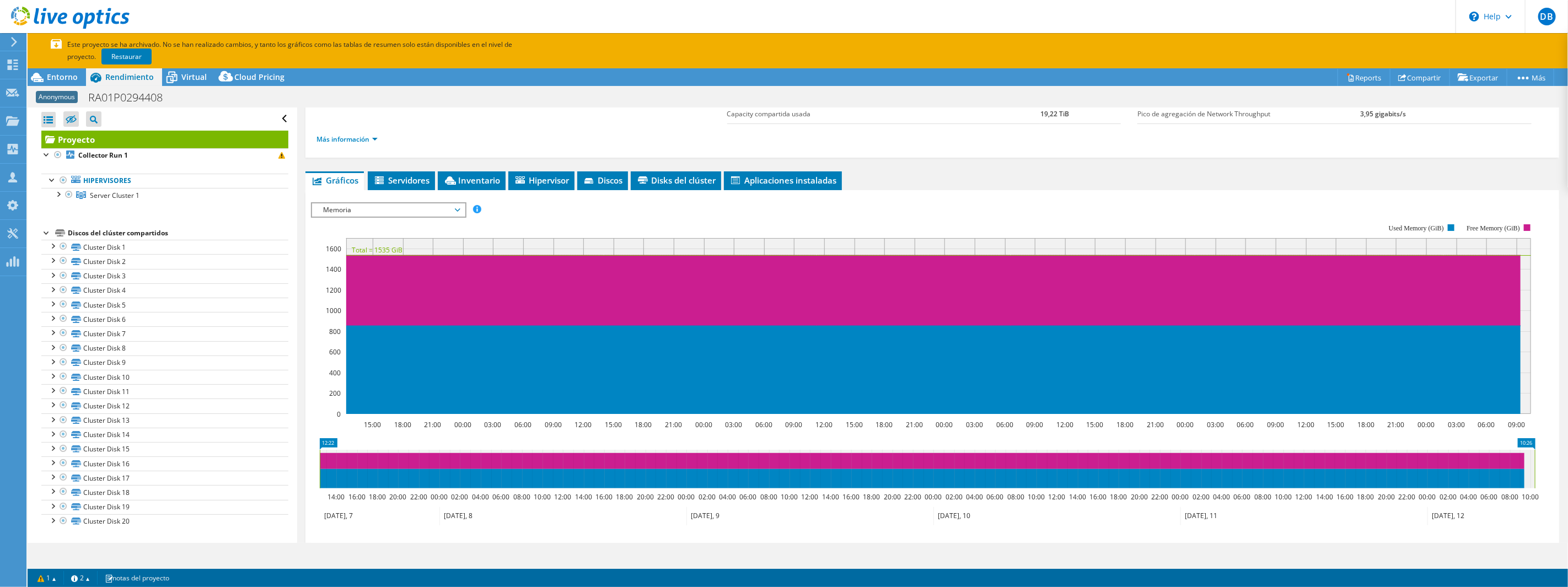
click at [403, 212] on span "Memoria" at bounding box center [388, 210] width 142 height 13
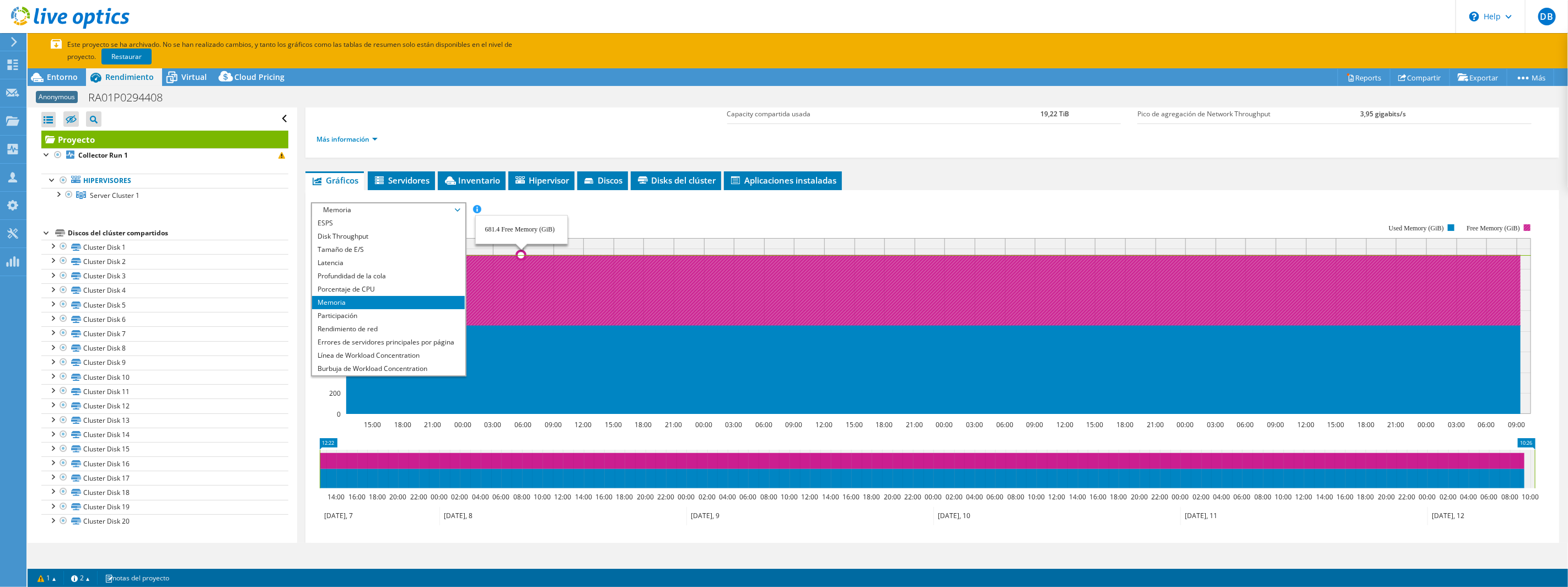
click at [521, 322] on icon at bounding box center [933, 290] width 1175 height 71
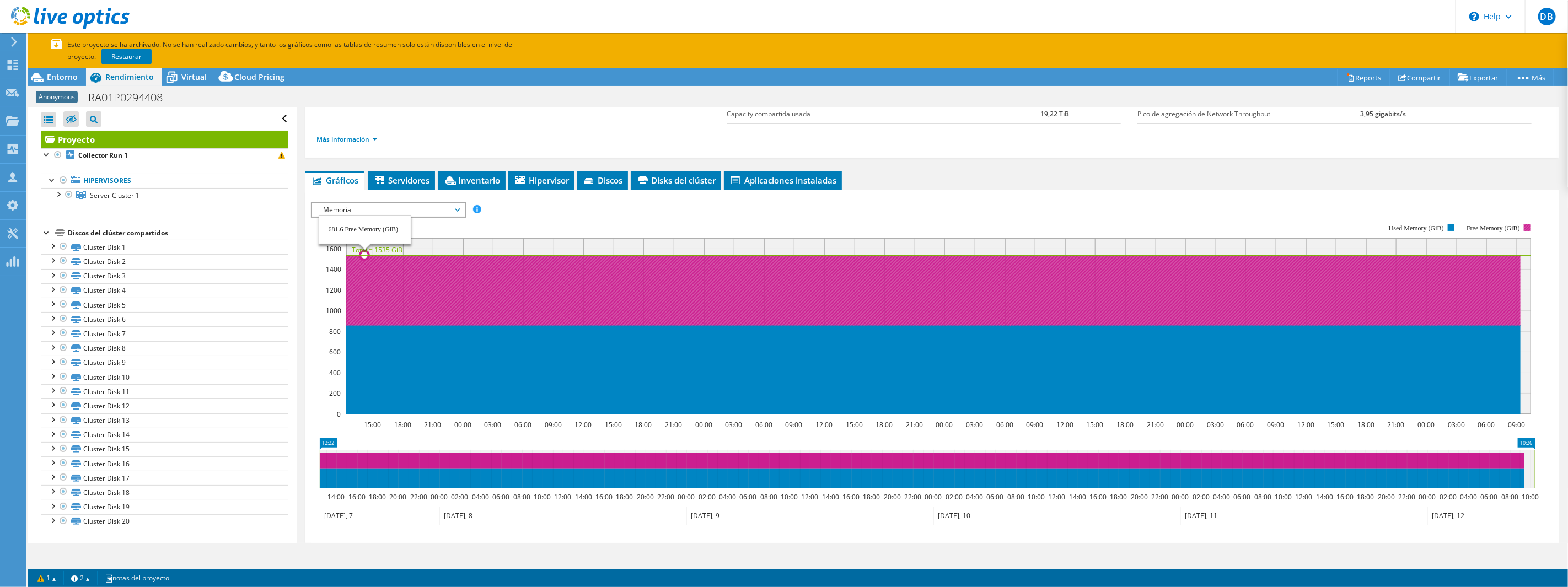
click at [365, 295] on icon at bounding box center [933, 290] width 1175 height 71
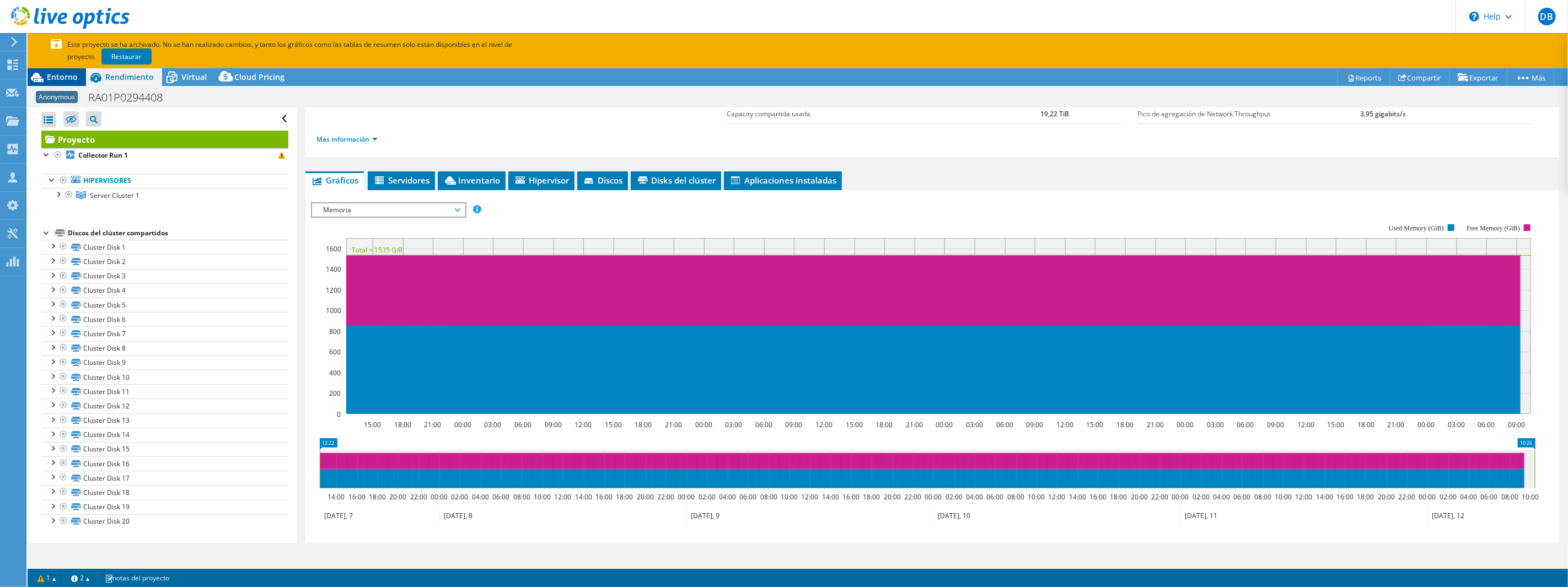
click at [64, 79] on span "Entorno" at bounding box center [62, 76] width 31 height 11
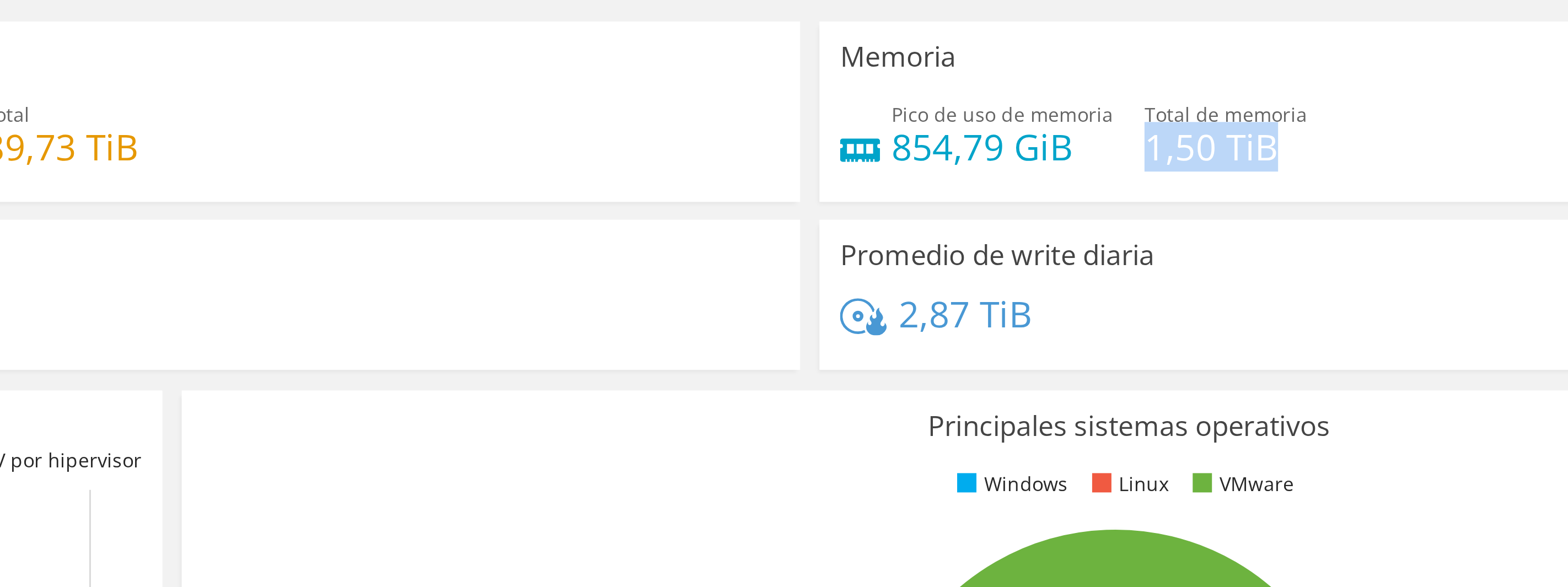
drag, startPoint x: 1180, startPoint y: 159, endPoint x: 1246, endPoint y: 162, distance: 66.1
click at [1246, 162] on div "Pico de uso de memoria 854,79 GiB Total de memoria 1,50 TiB" at bounding box center [1309, 160] width 487 height 36
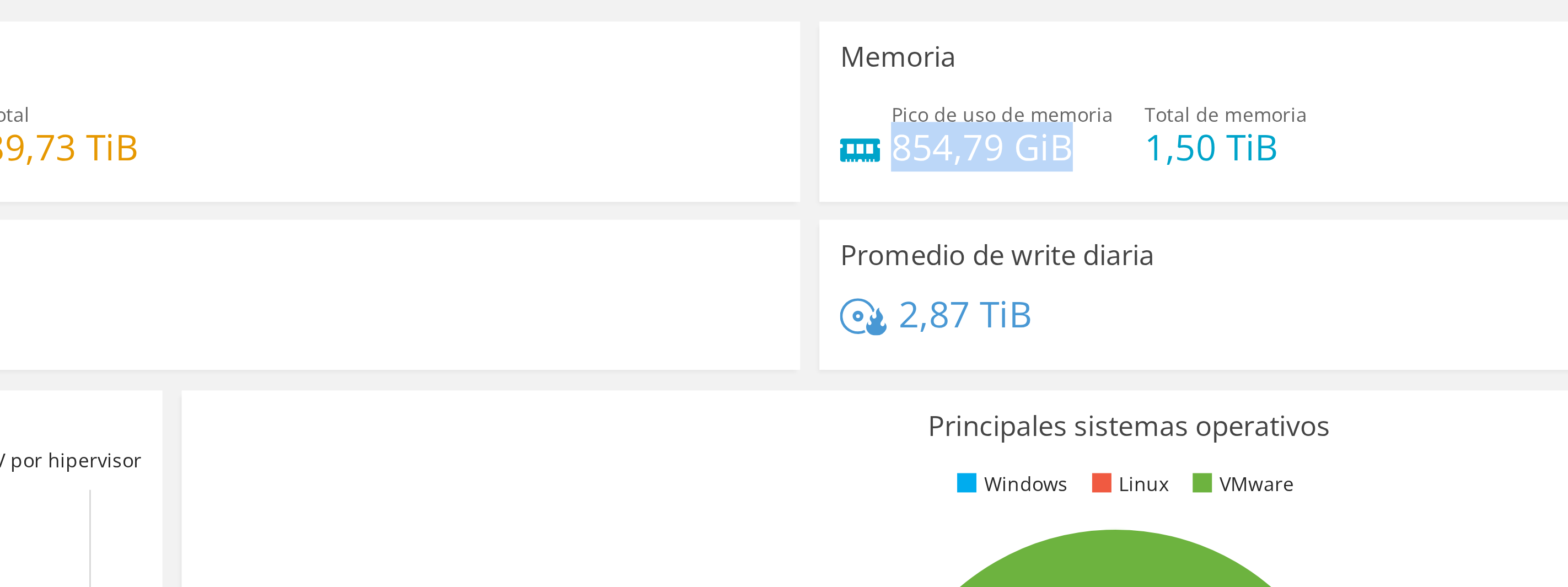
drag, startPoint x: 1080, startPoint y: 150, endPoint x: 1150, endPoint y: 161, distance: 70.9
click at [1150, 161] on h4 "854,79 GiB" at bounding box center [1130, 160] width 89 height 12
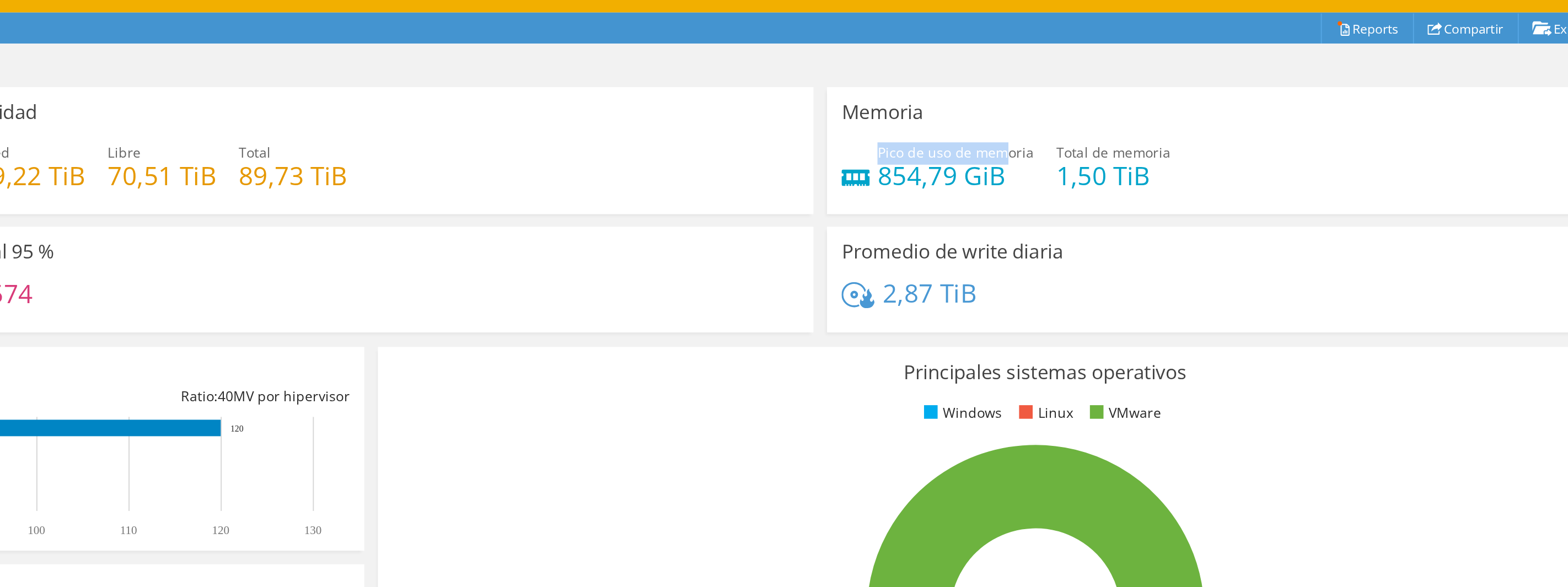
drag, startPoint x: 1080, startPoint y: 148, endPoint x: 1155, endPoint y: 147, distance: 75.0
click at [1155, 147] on span "Pico de uso de memoria" at bounding box center [1130, 148] width 89 height 11
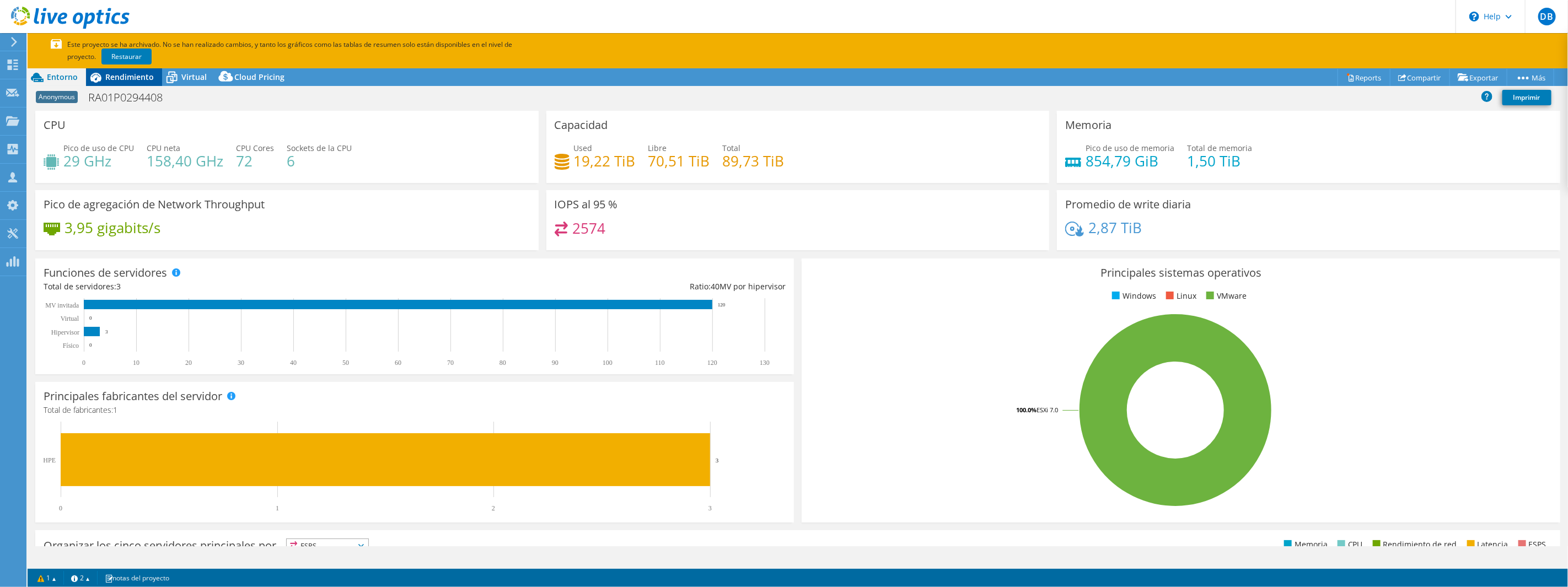
click at [122, 75] on span "Rendimiento" at bounding box center [129, 76] width 49 height 11
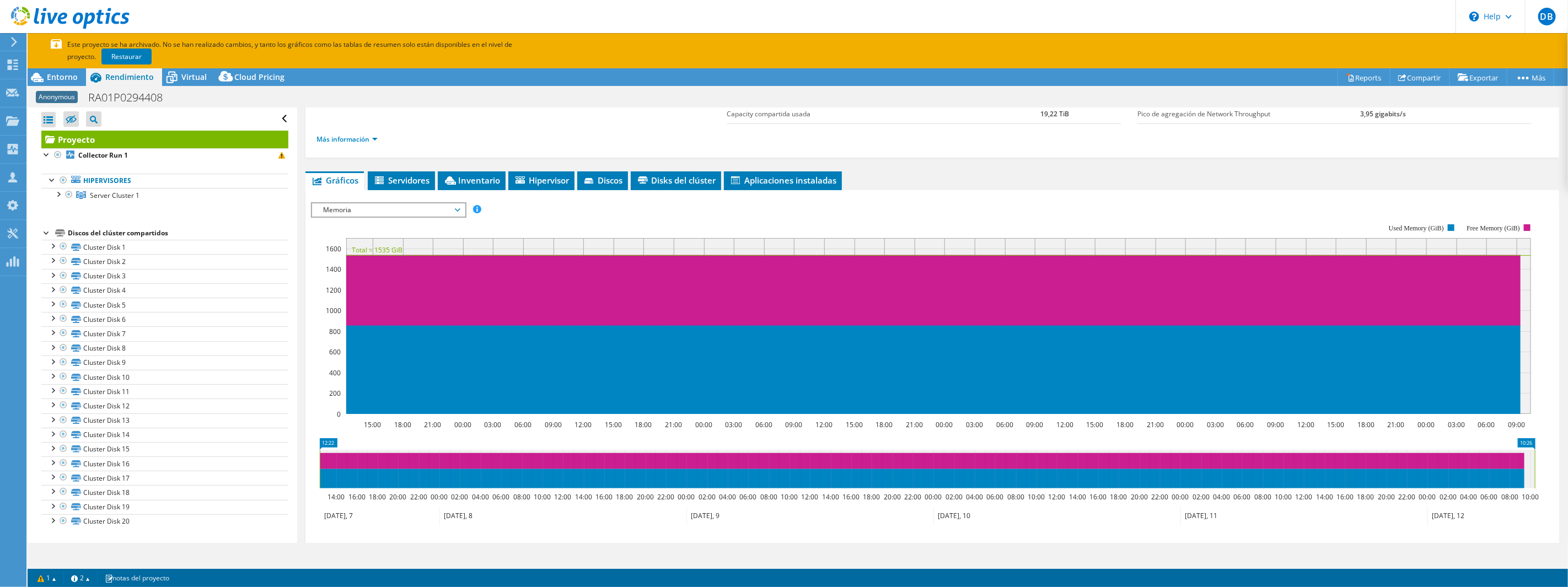
scroll to position [0, 0]
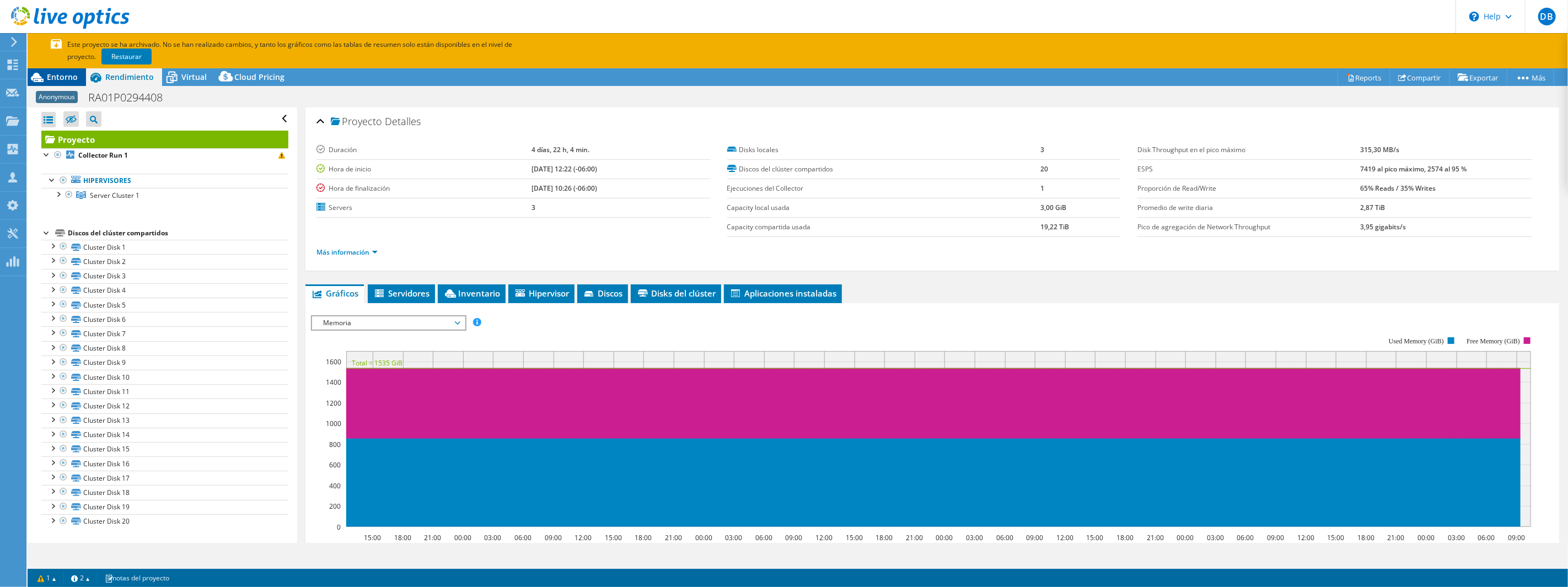
click at [62, 78] on span "Entorno" at bounding box center [62, 76] width 31 height 11
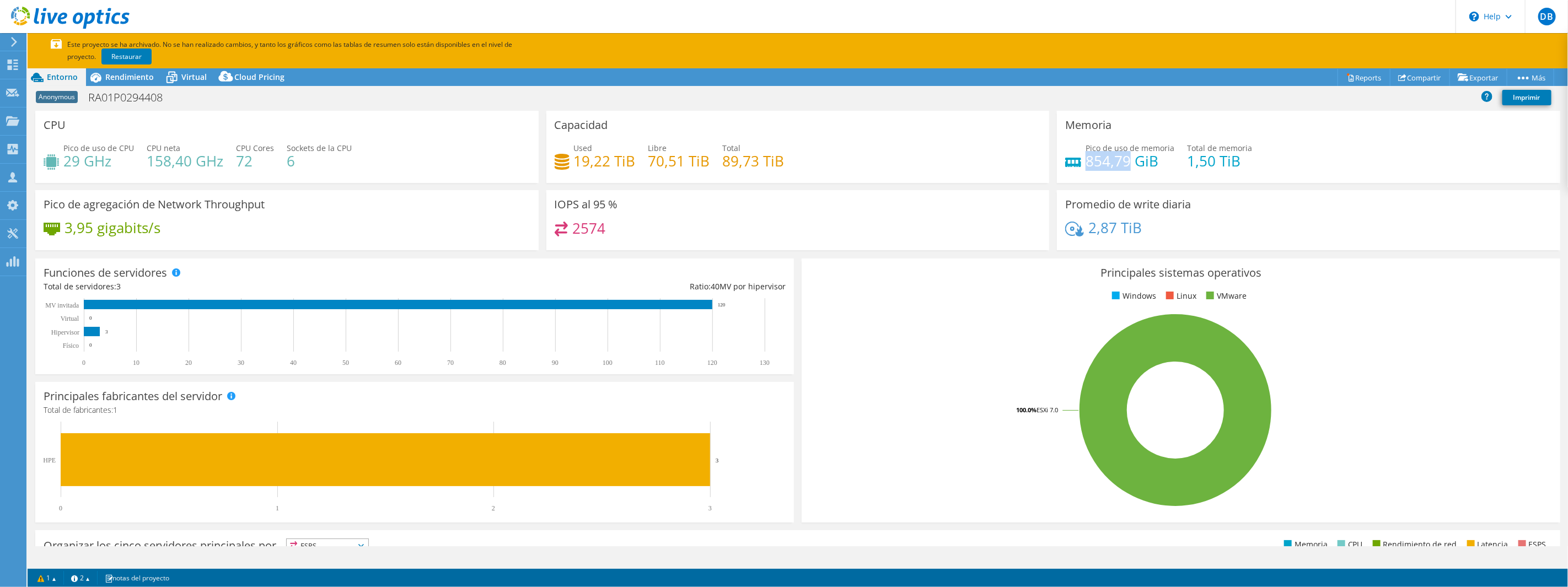
drag, startPoint x: 1082, startPoint y: 162, endPoint x: 1121, endPoint y: 165, distance: 39.1
click at [1121, 165] on h4 "854,79 GiB" at bounding box center [1130, 160] width 89 height 12
